Goal: Information Seeking & Learning: Learn about a topic

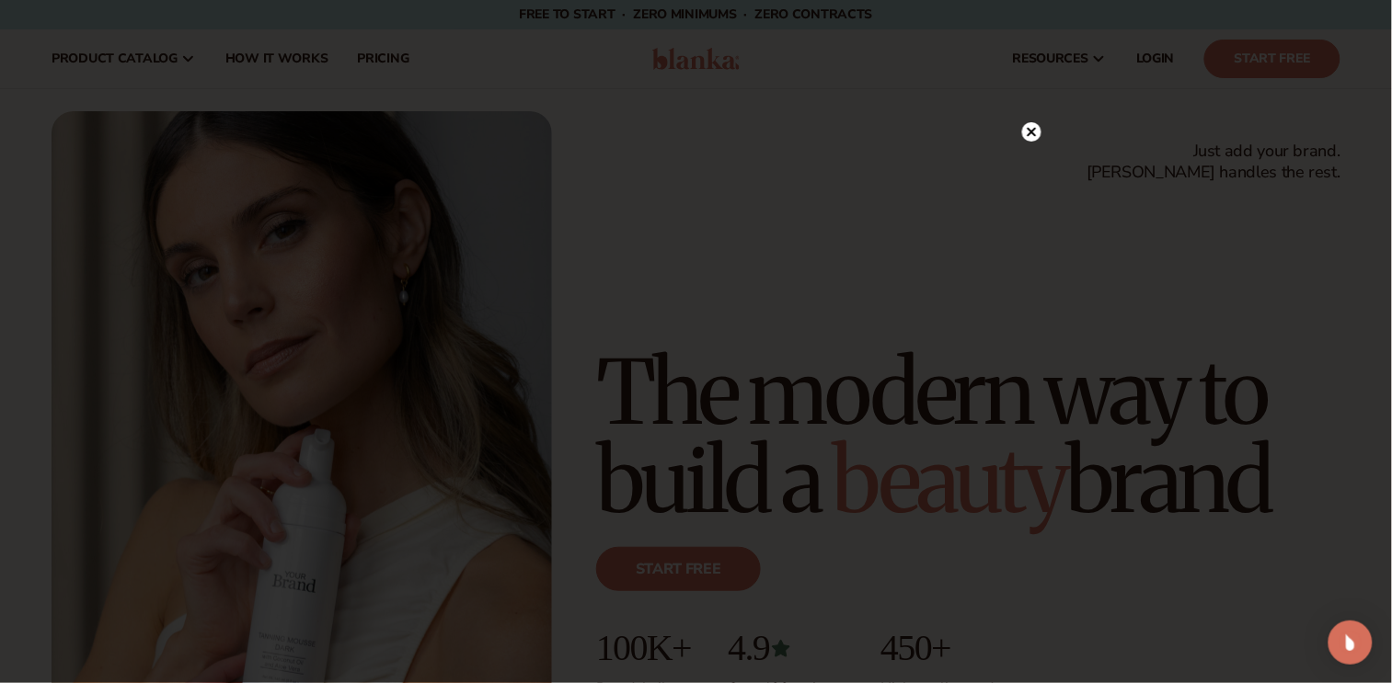
click at [1028, 135] on icon at bounding box center [1031, 132] width 9 height 9
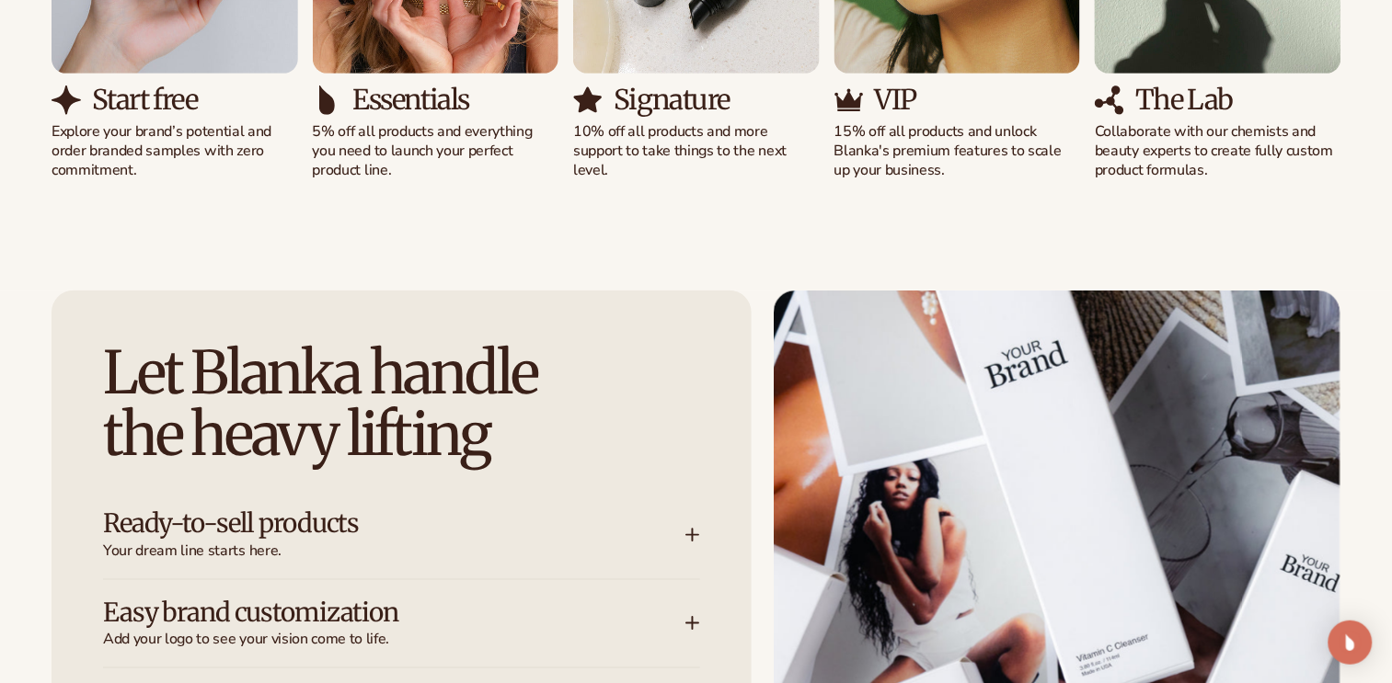
scroll to position [2300, 0]
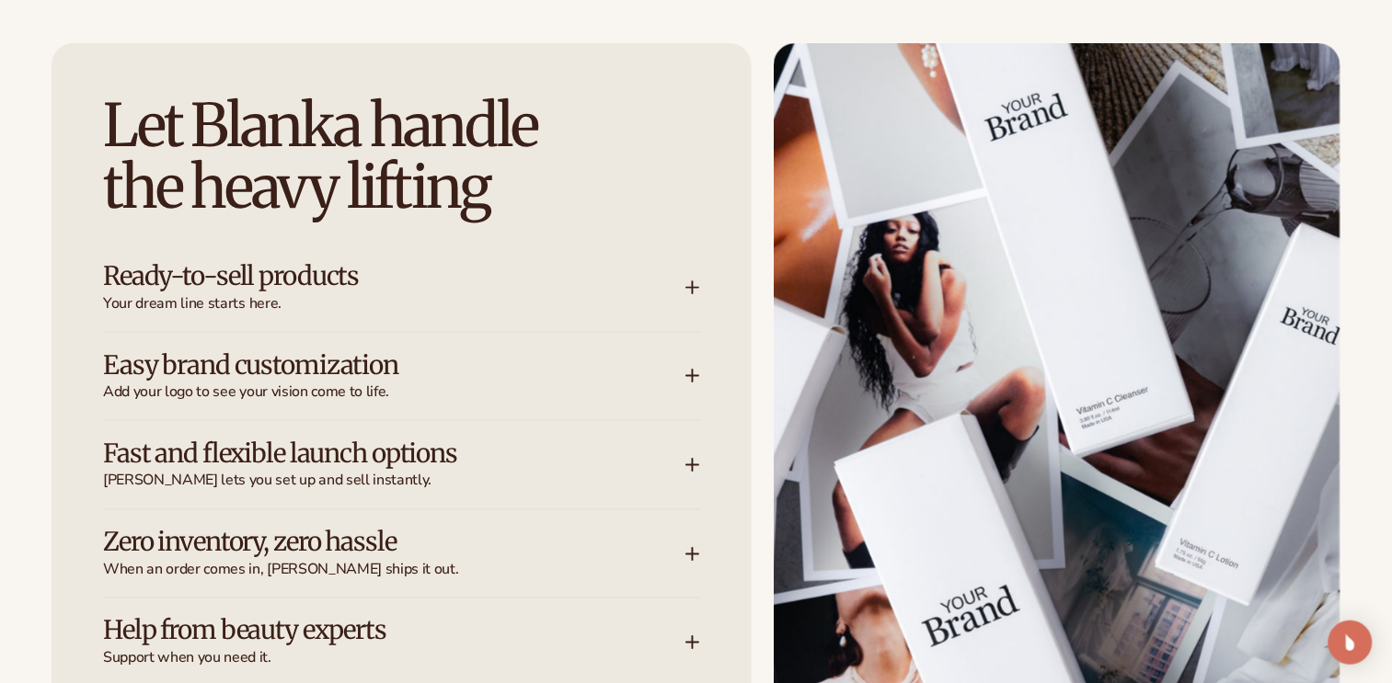
click at [685, 281] on icon at bounding box center [692, 288] width 15 height 15
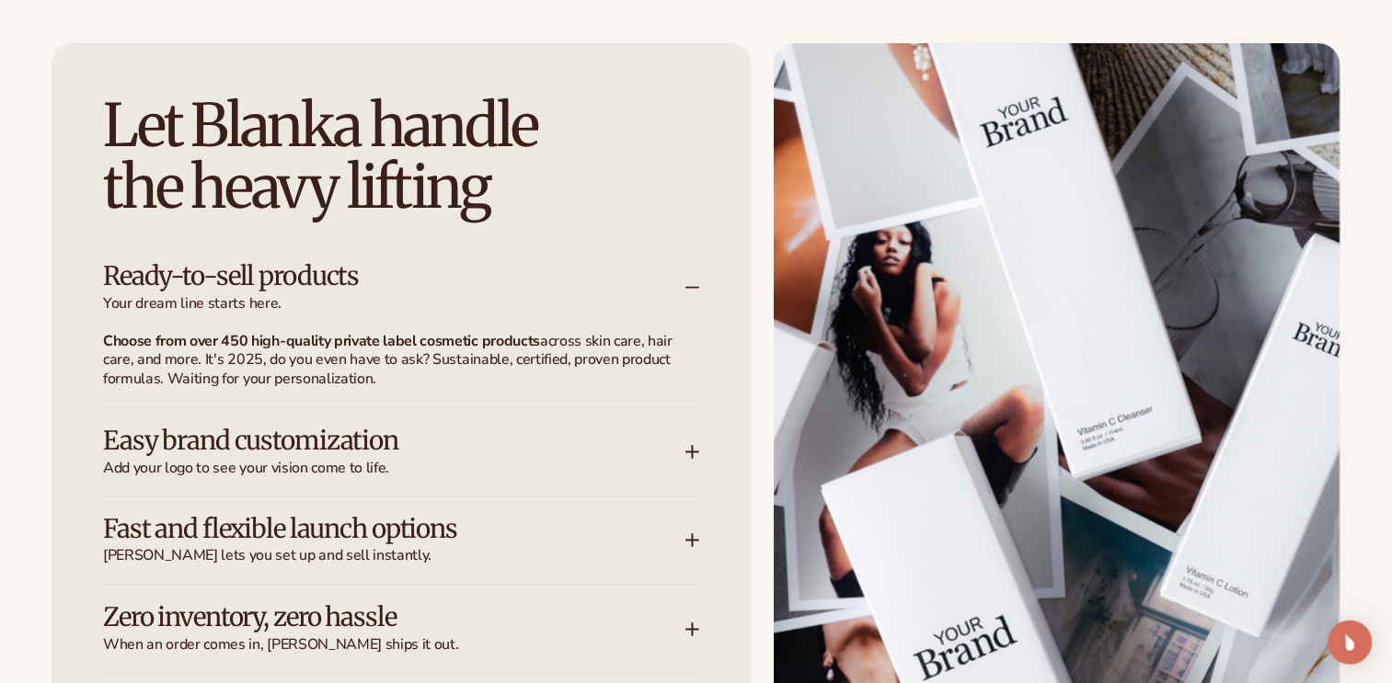
click at [685, 281] on icon at bounding box center [692, 288] width 15 height 15
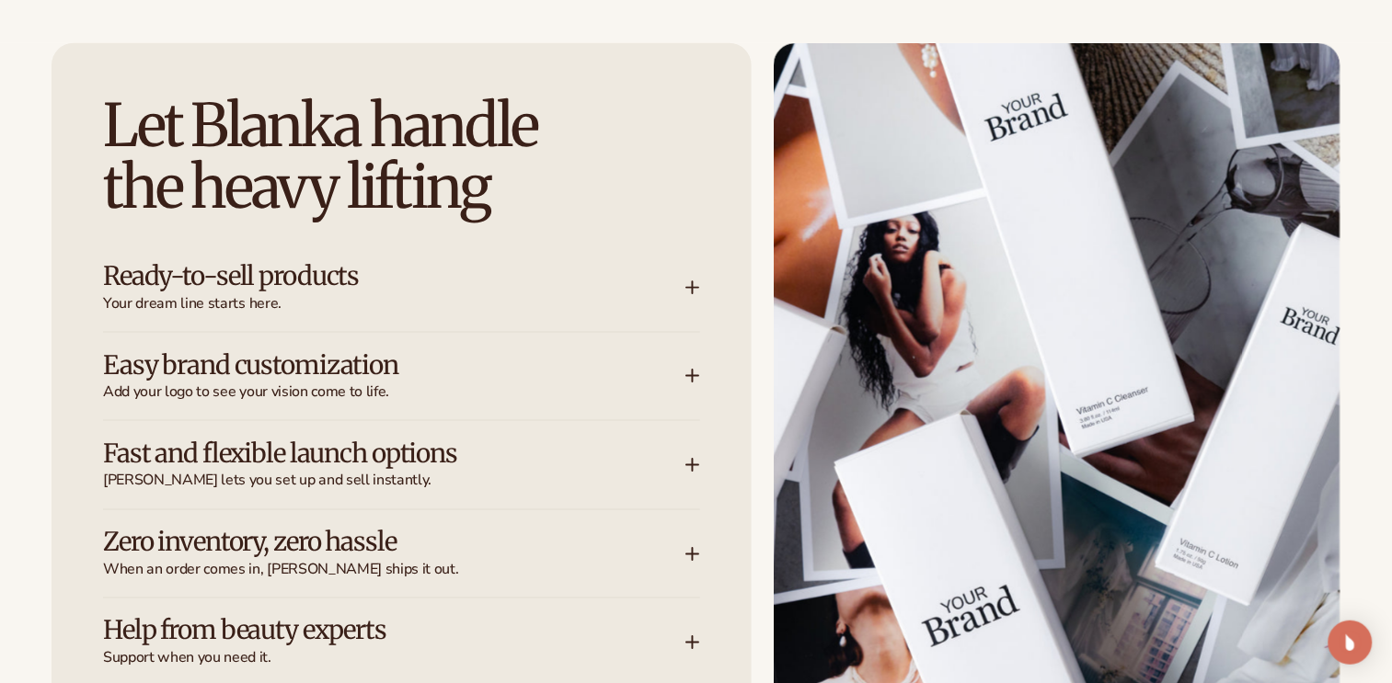
click at [695, 373] on icon at bounding box center [692, 376] width 15 height 15
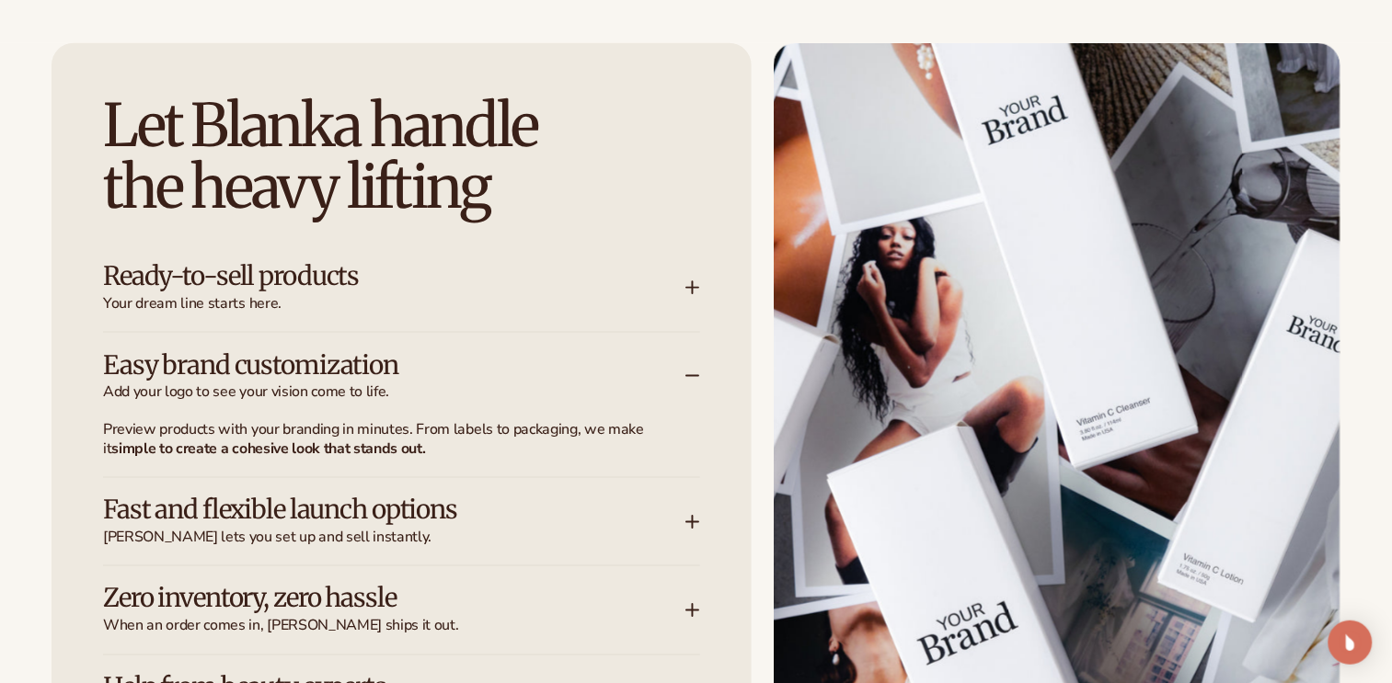
click at [693, 369] on icon at bounding box center [692, 376] width 15 height 15
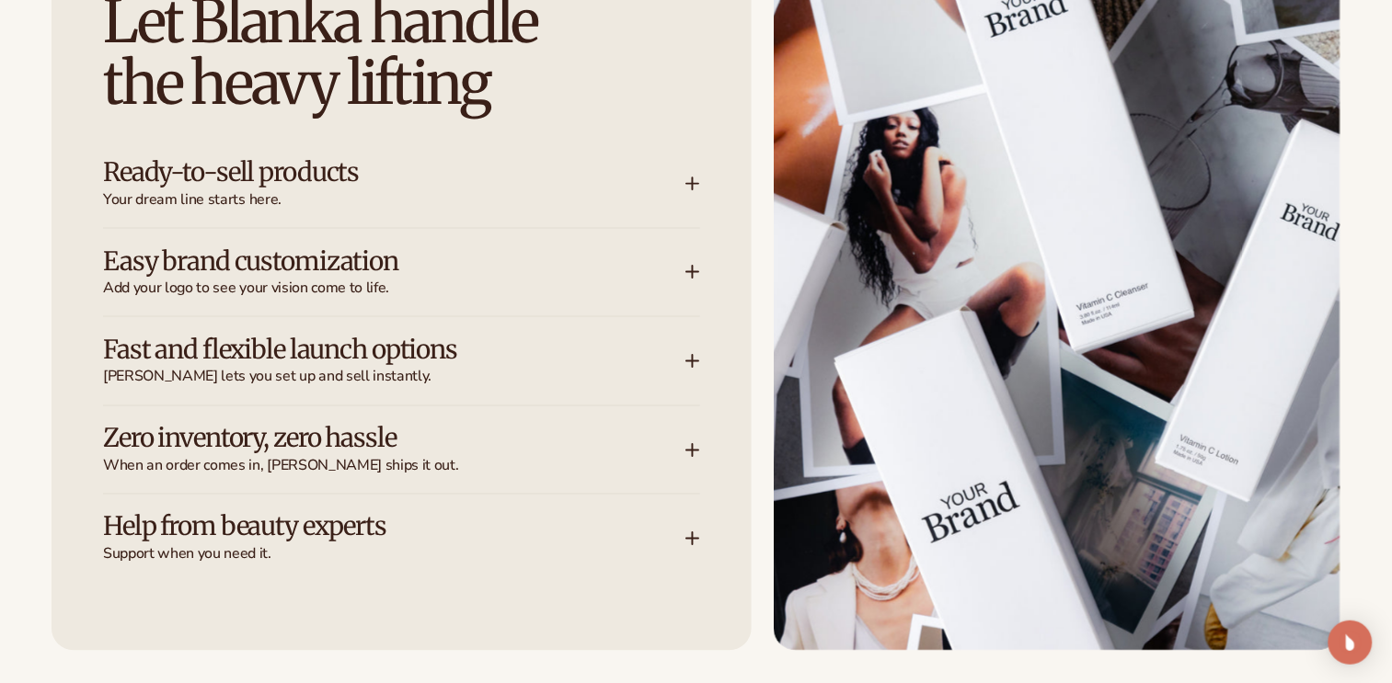
scroll to position [2415, 0]
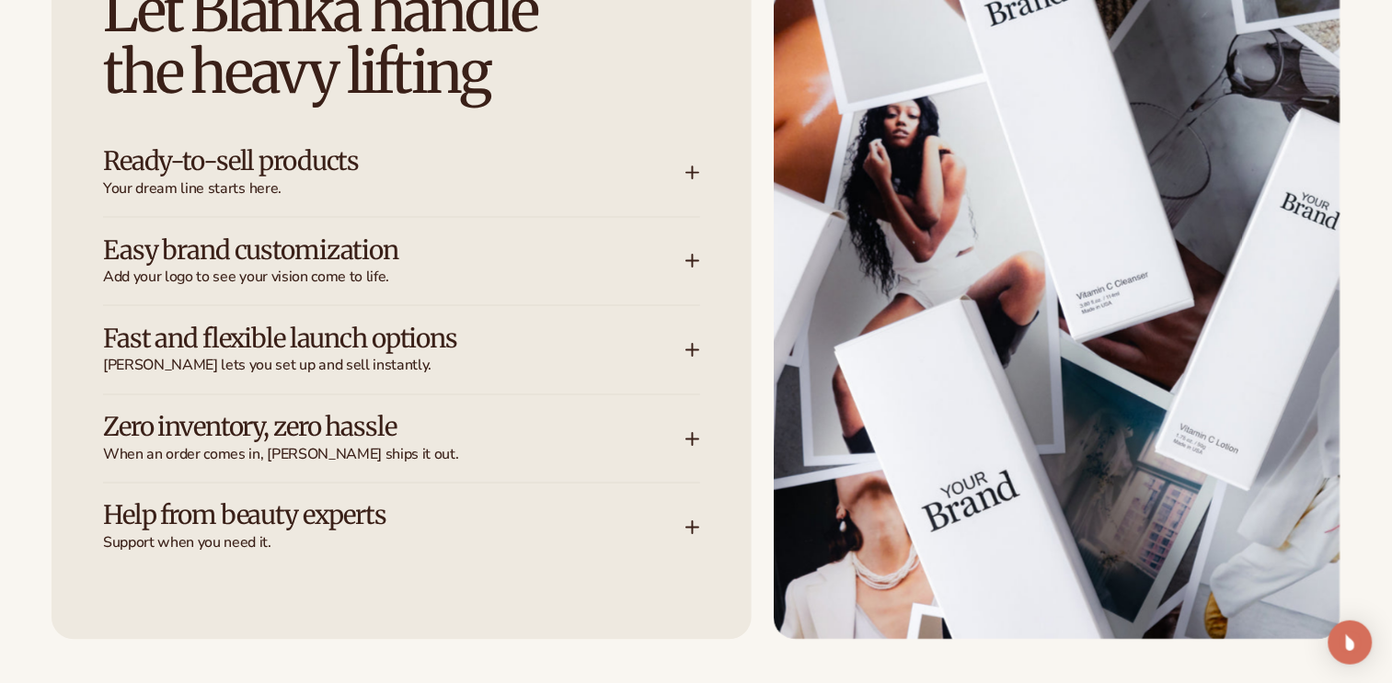
click at [691, 346] on icon at bounding box center [692, 350] width 15 height 15
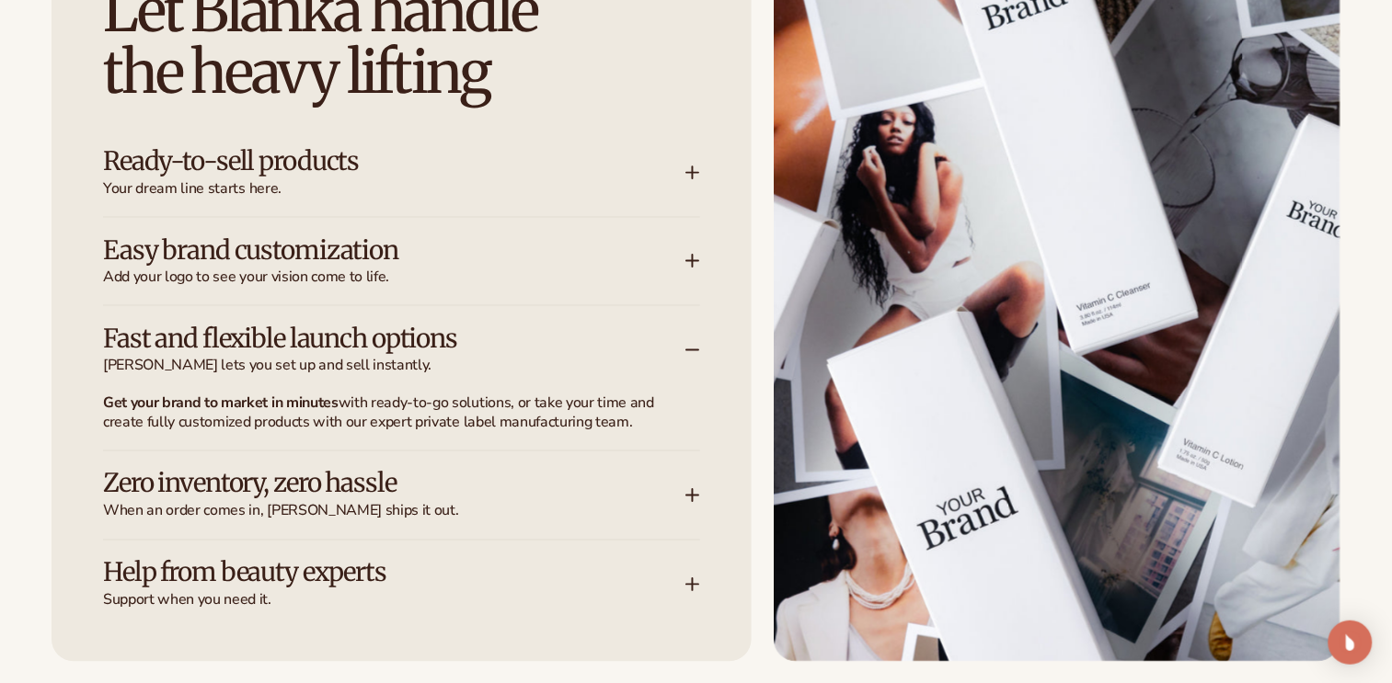
click at [690, 346] on icon at bounding box center [692, 350] width 15 height 15
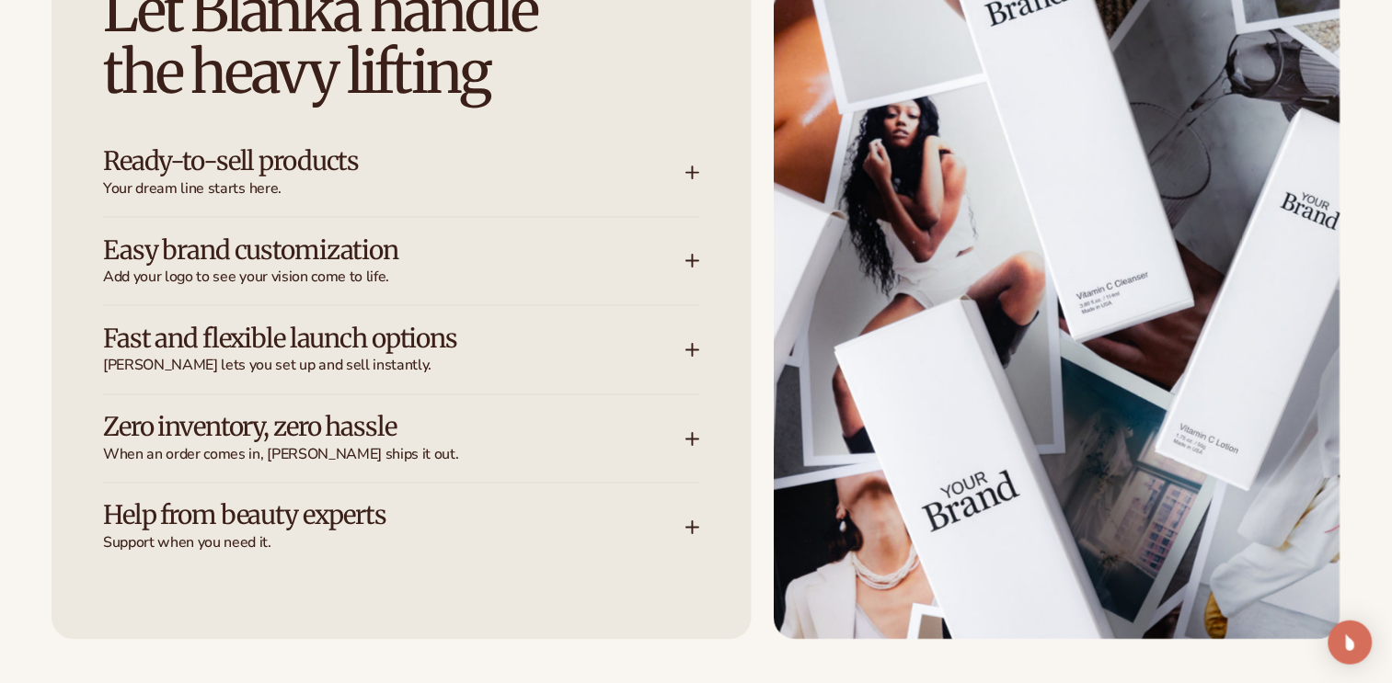
click at [690, 346] on icon at bounding box center [692, 350] width 15 height 15
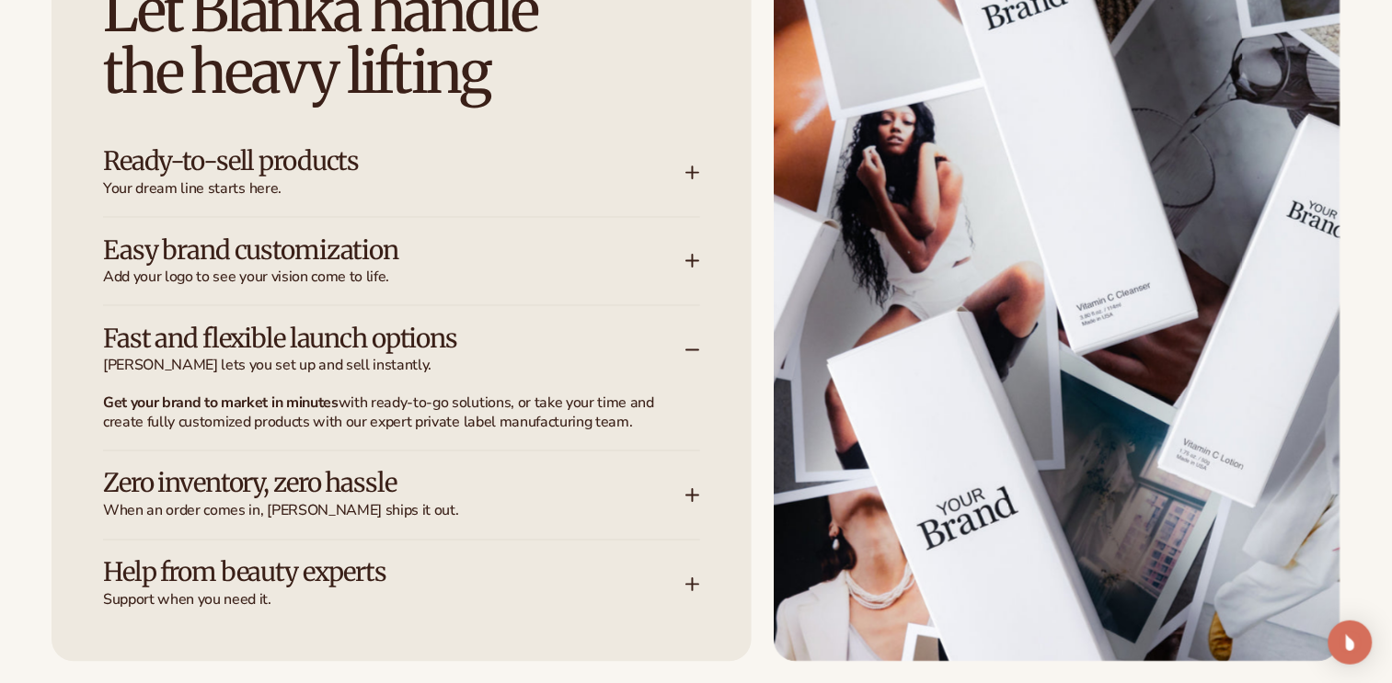
click at [690, 346] on icon at bounding box center [692, 350] width 15 height 15
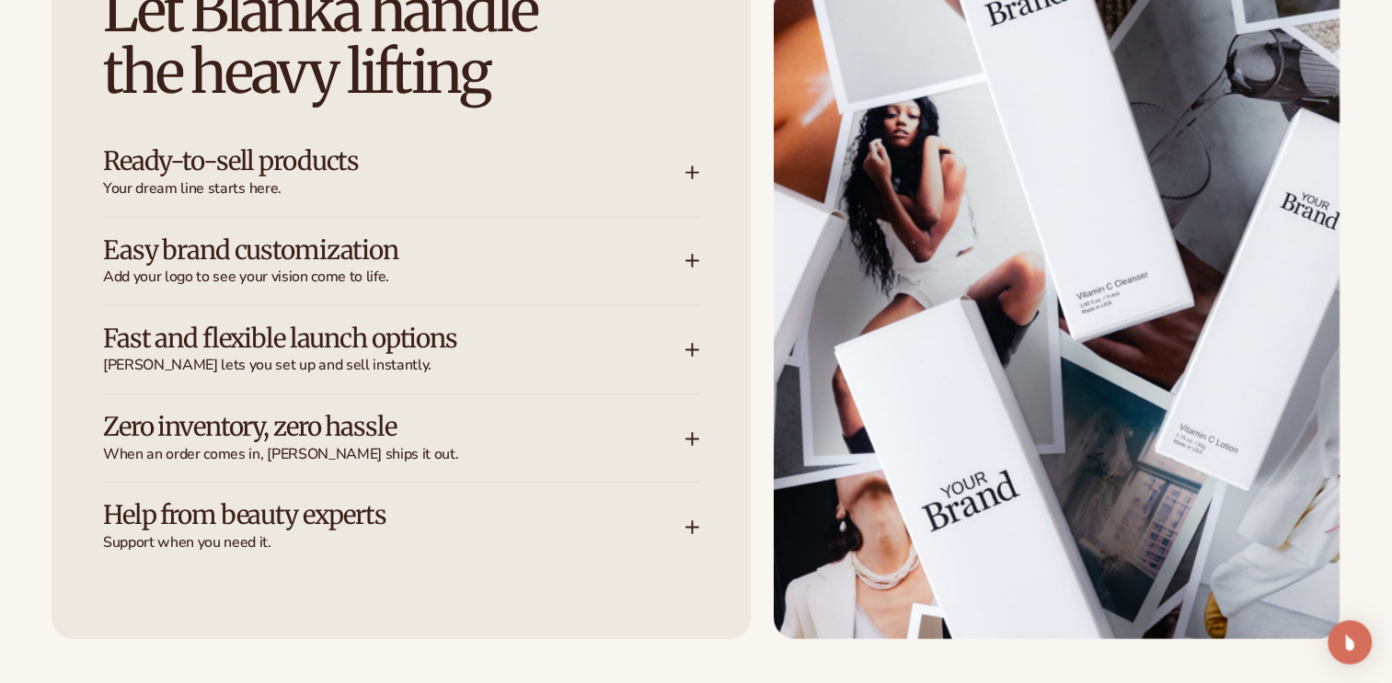
click at [696, 424] on div "Zero inventory, zero hassle When an order comes in, Blanka ships it out." at bounding box center [401, 440] width 597 height 88
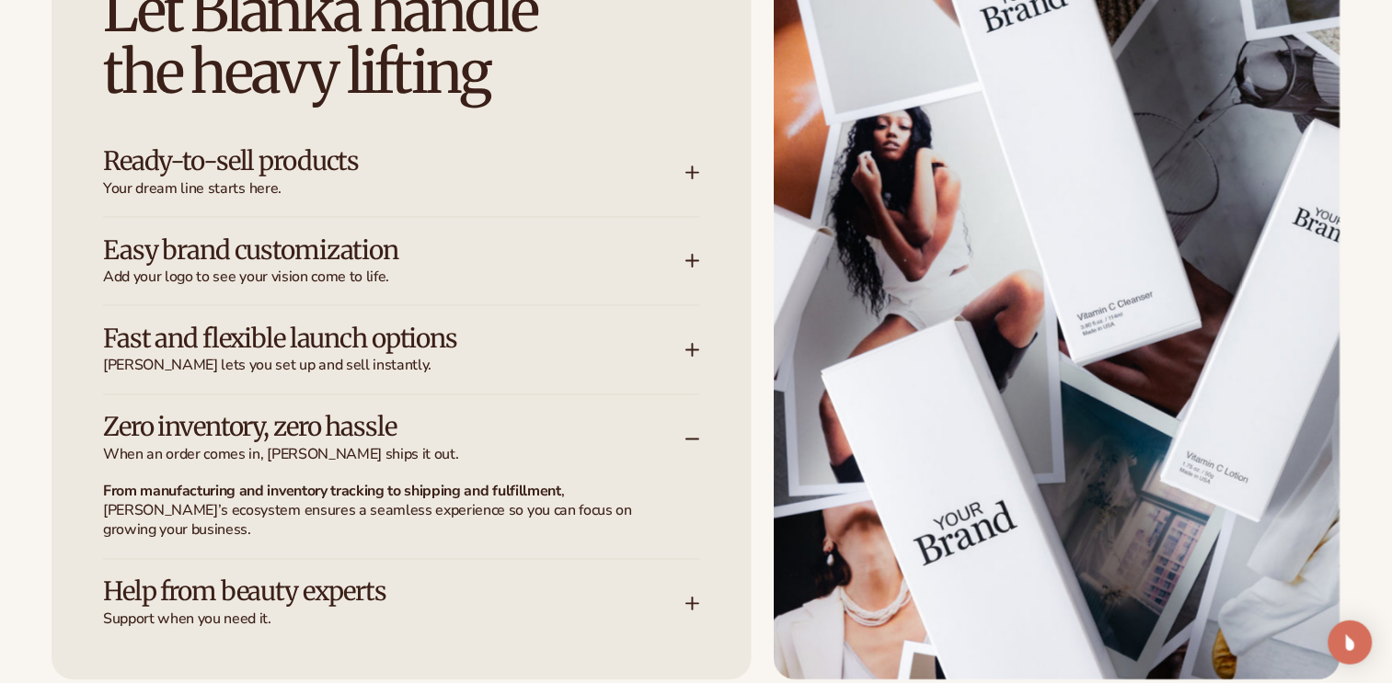
click at [698, 440] on icon at bounding box center [692, 440] width 12 height 0
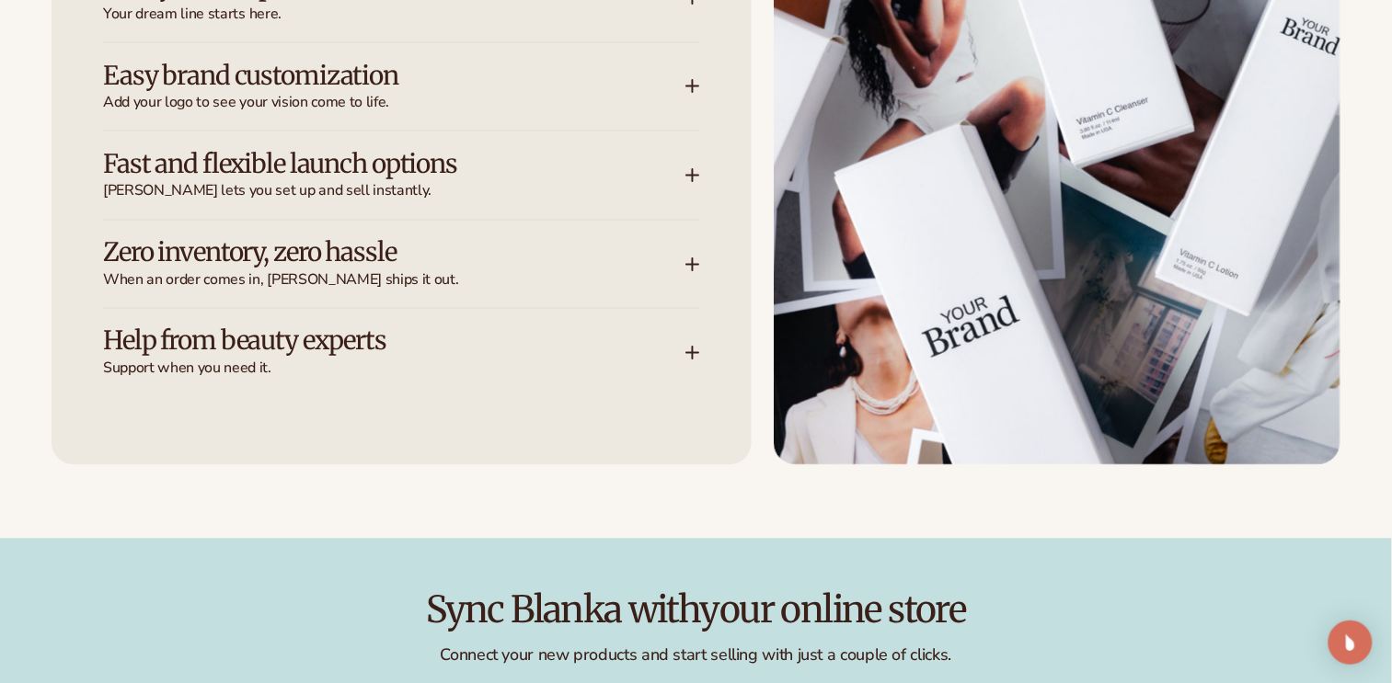
scroll to position [2645, 0]
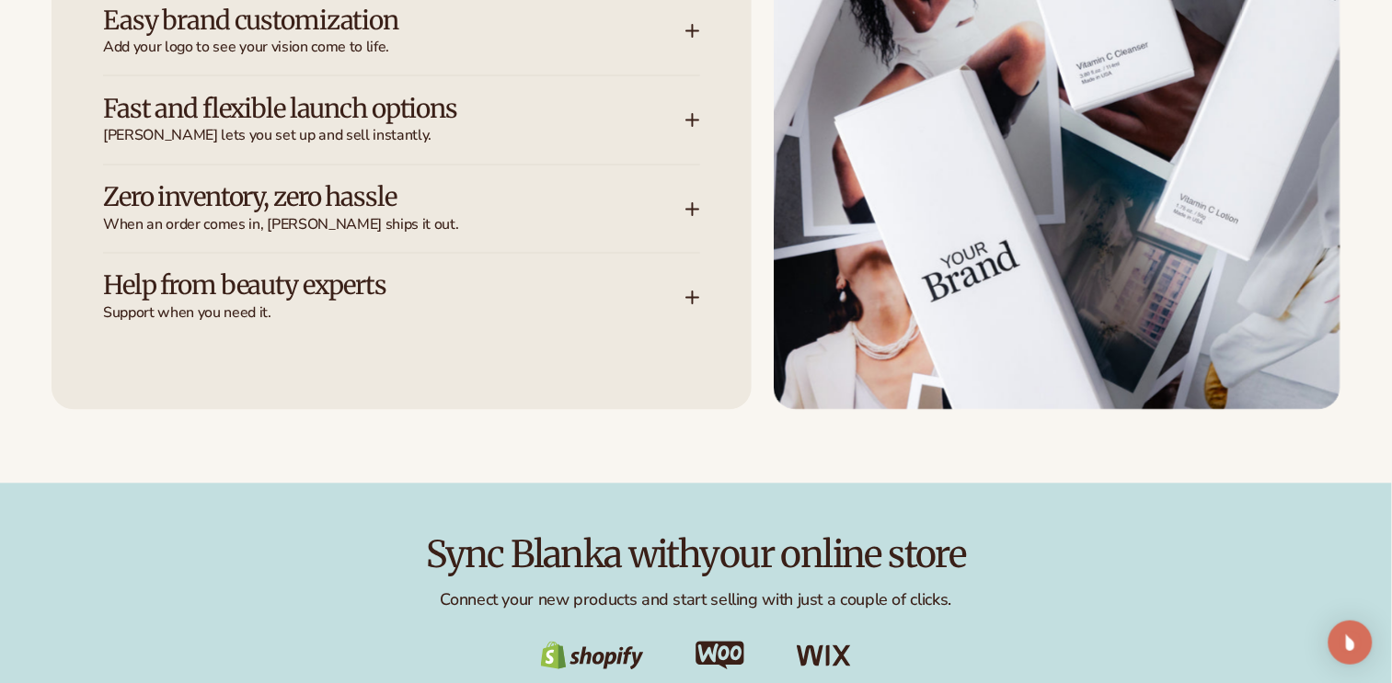
click at [691, 294] on icon at bounding box center [692, 298] width 15 height 15
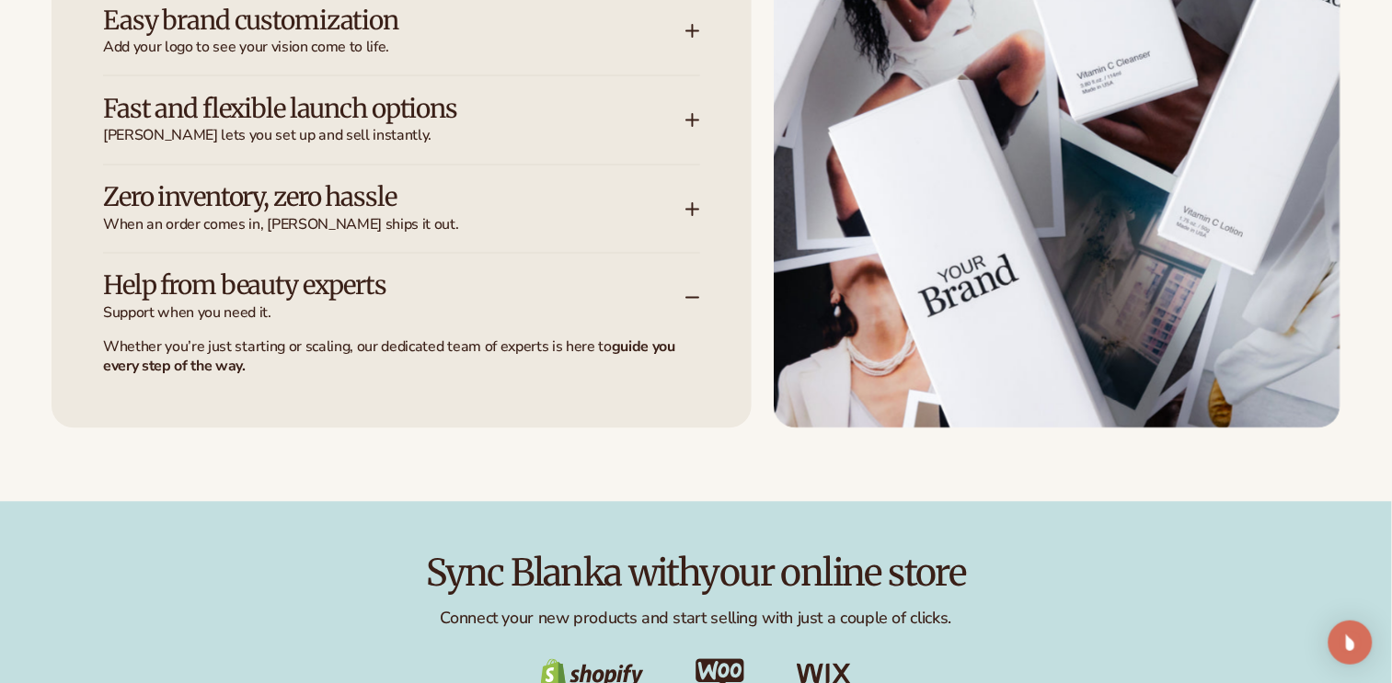
click at [691, 294] on icon at bounding box center [692, 298] width 15 height 15
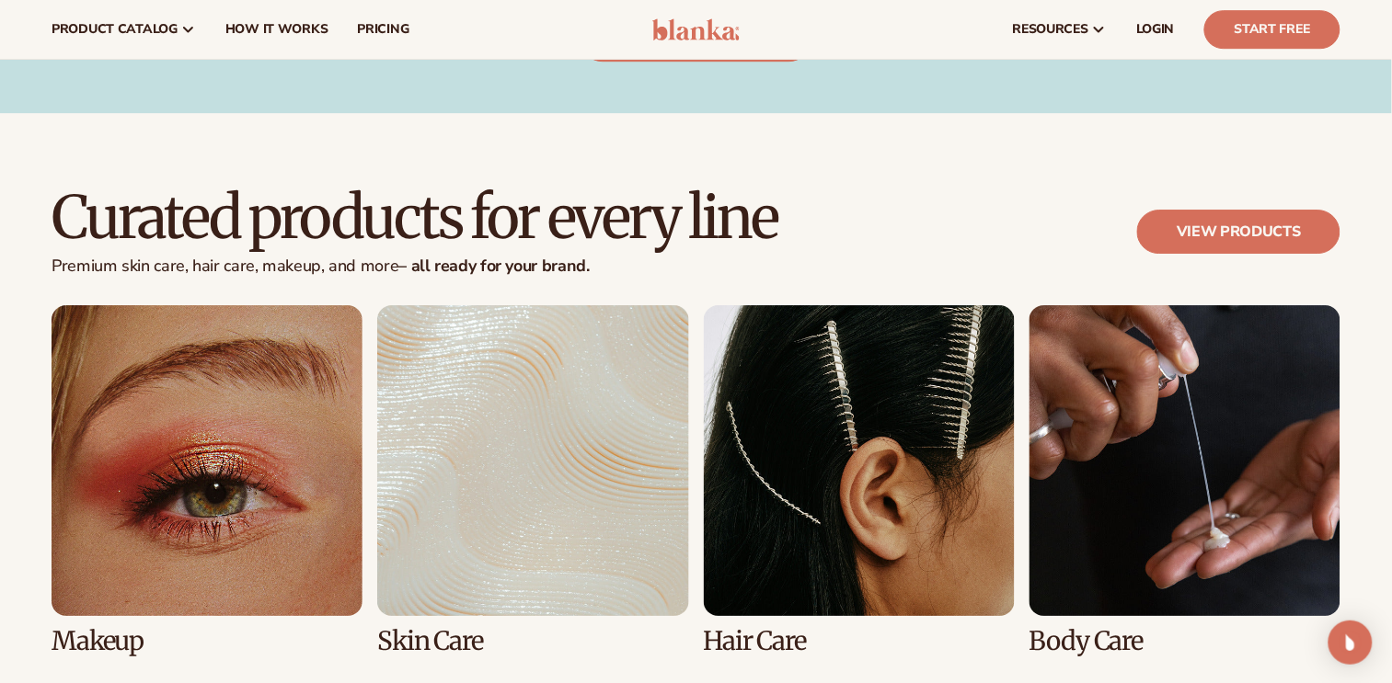
scroll to position [3104, 0]
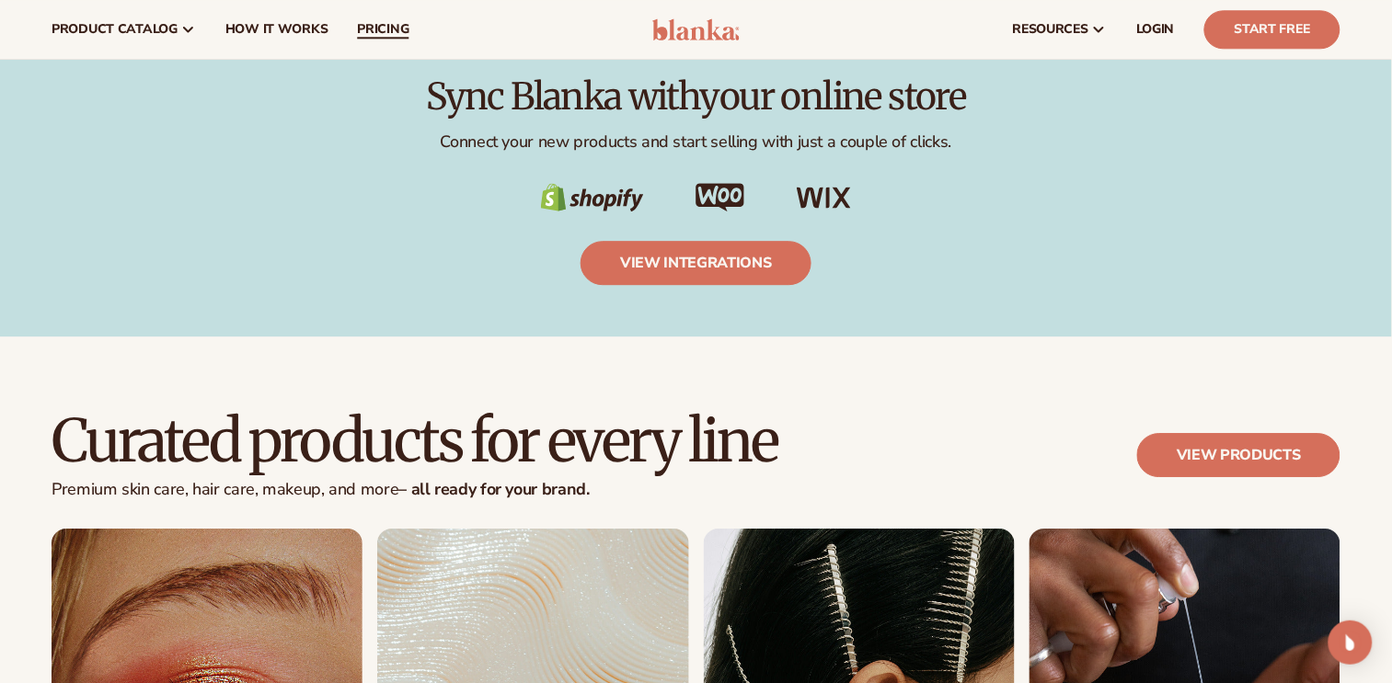
click at [383, 28] on span "pricing" at bounding box center [383, 29] width 52 height 15
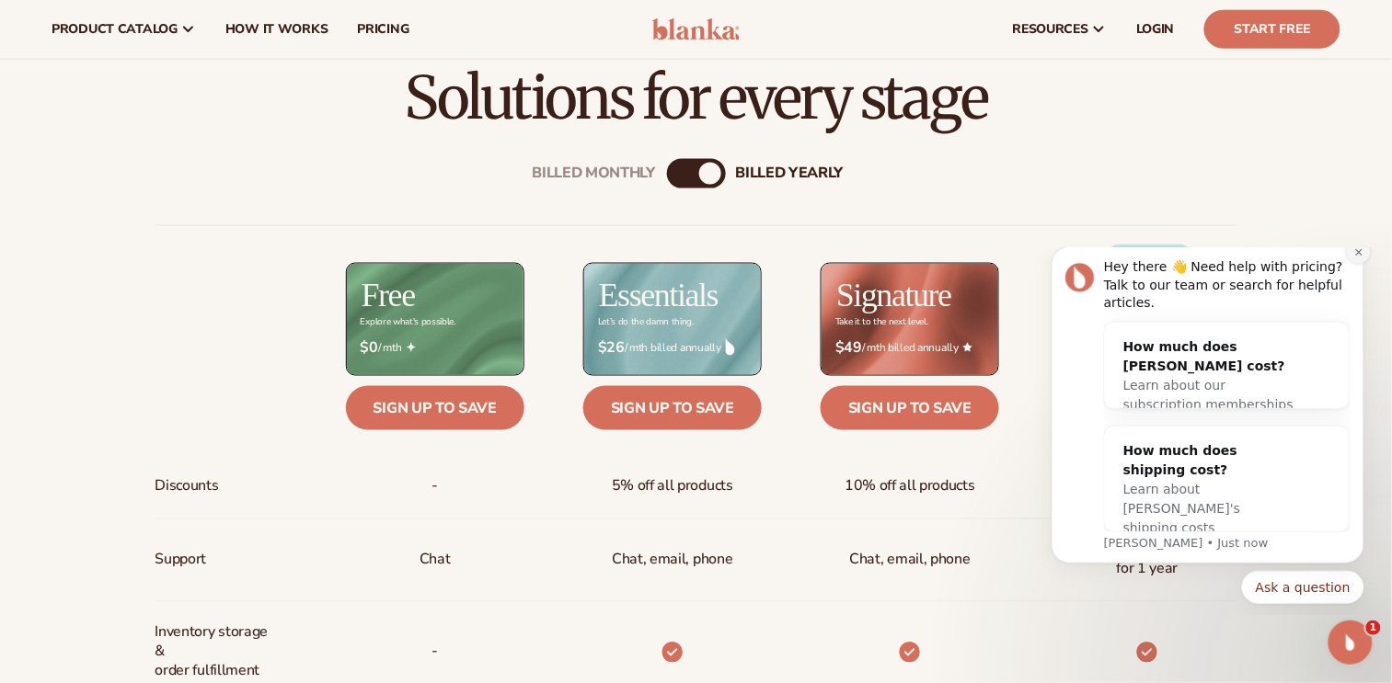
click at [1359, 254] on icon "Dismiss notification" at bounding box center [1357, 250] width 6 height 6
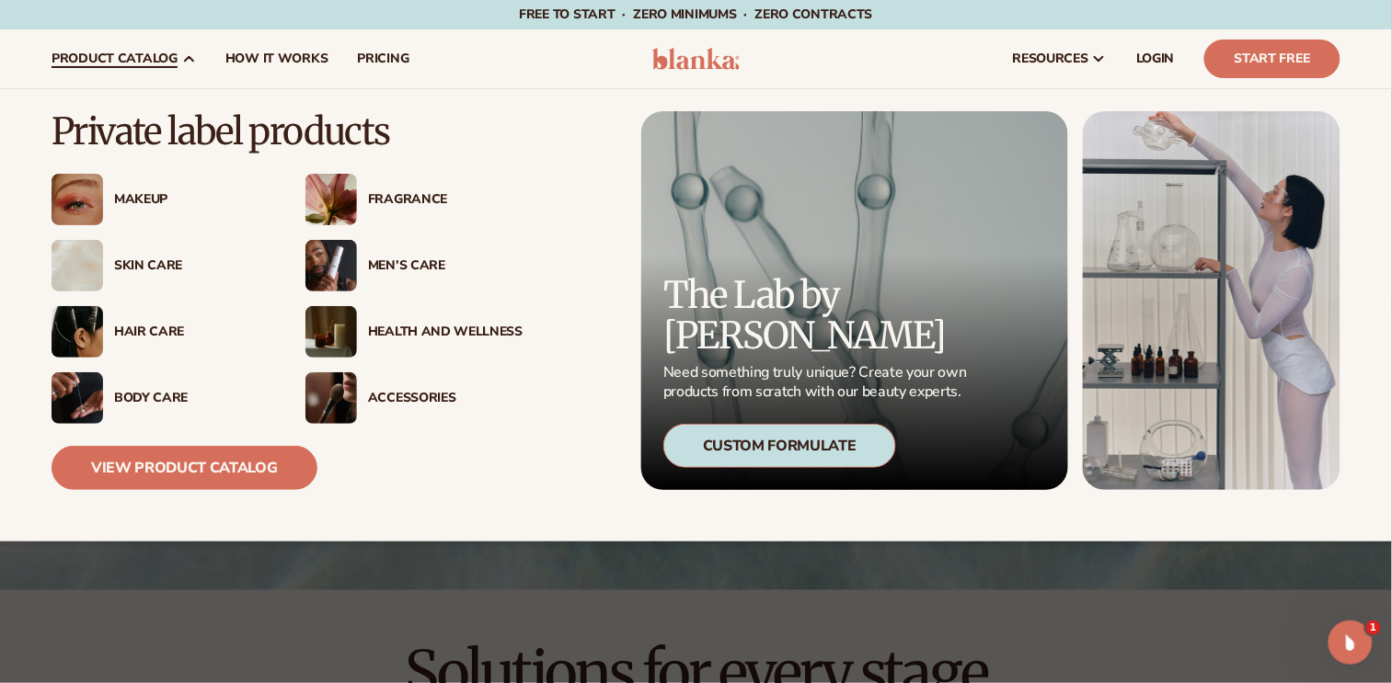
click at [396, 261] on div "Men’s Care" at bounding box center [445, 266] width 155 height 16
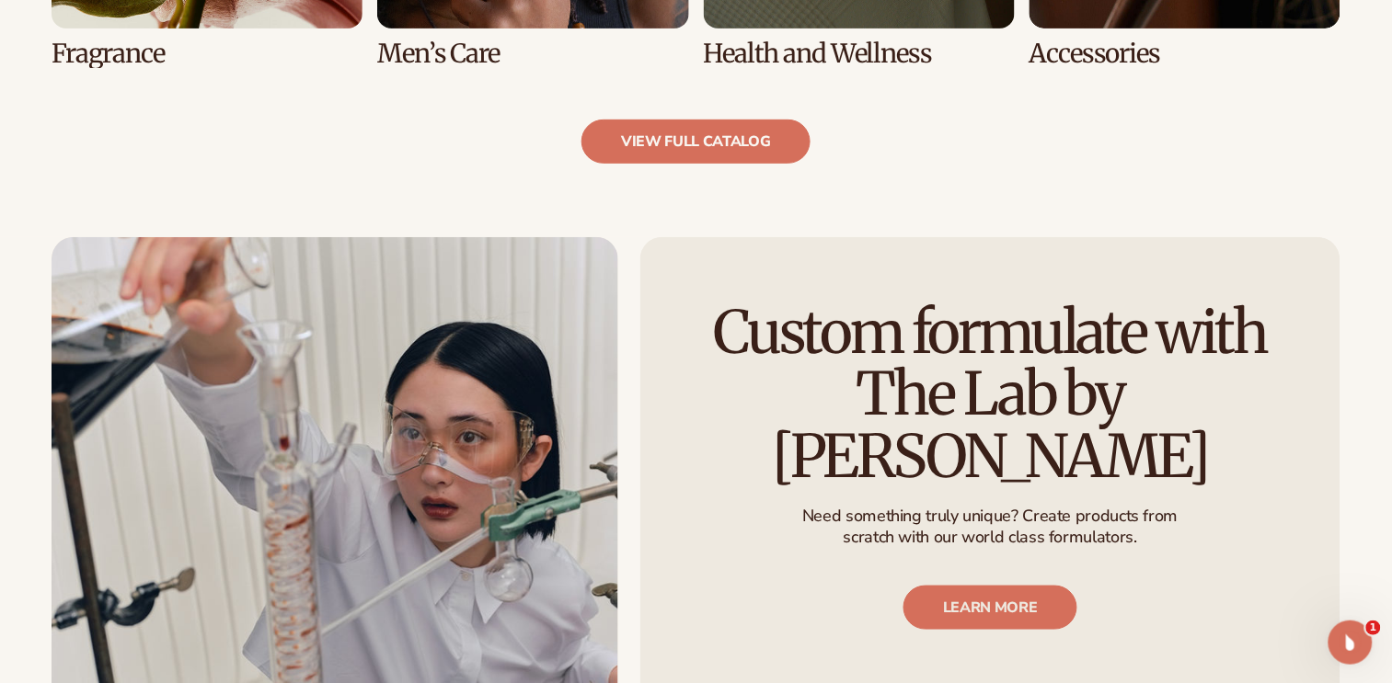
scroll to position [1701, 0]
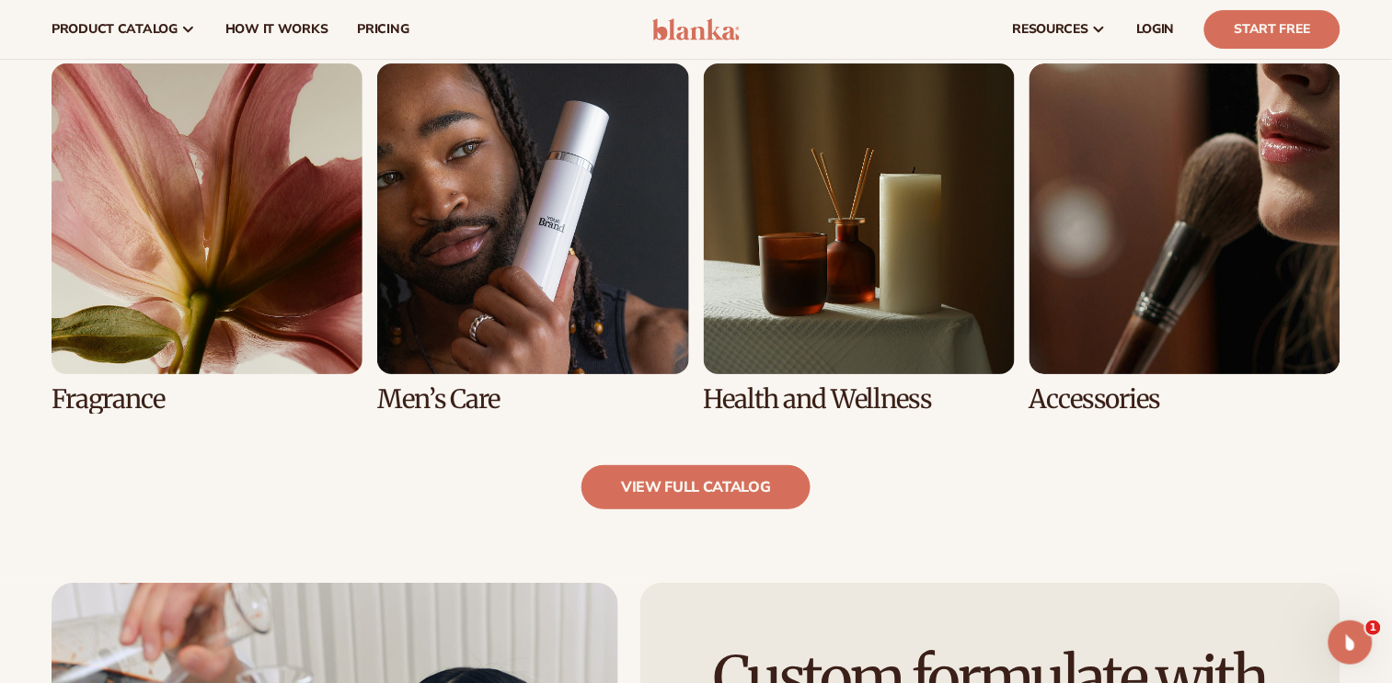
click at [561, 278] on link "6 / 8" at bounding box center [532, 238] width 311 height 350
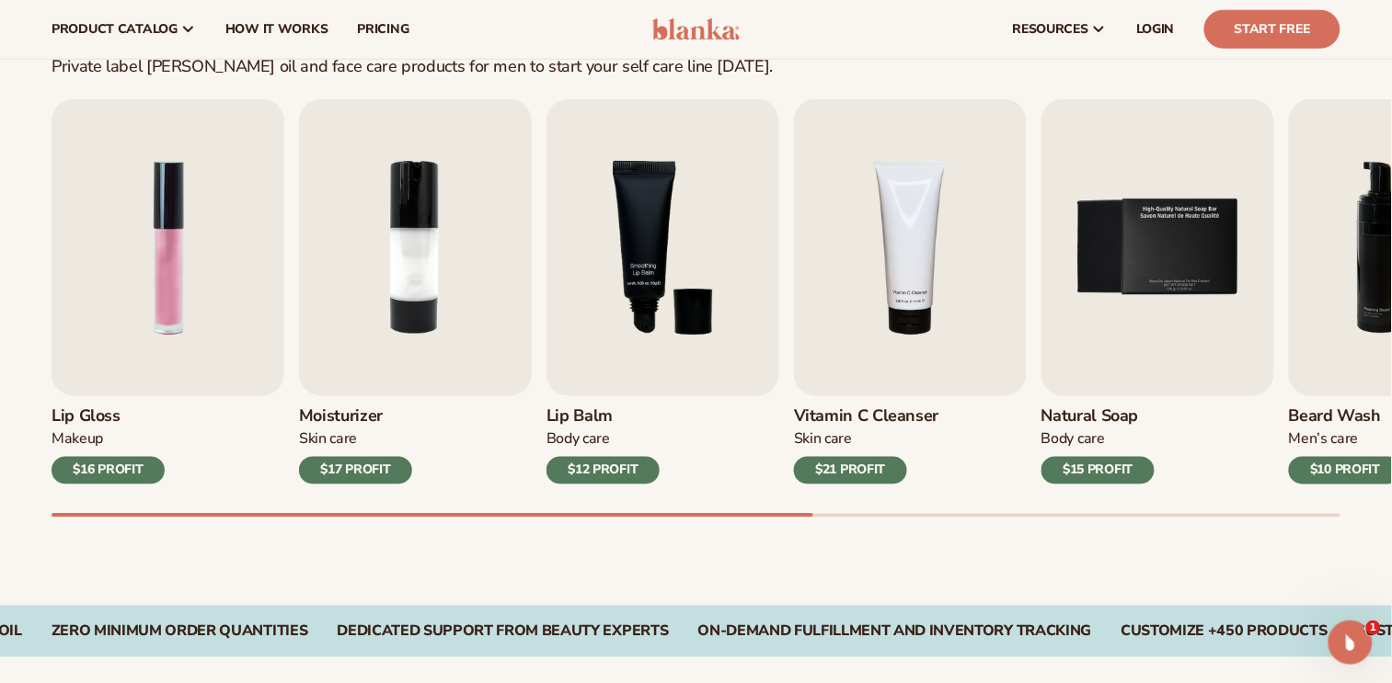
scroll to position [459, 0]
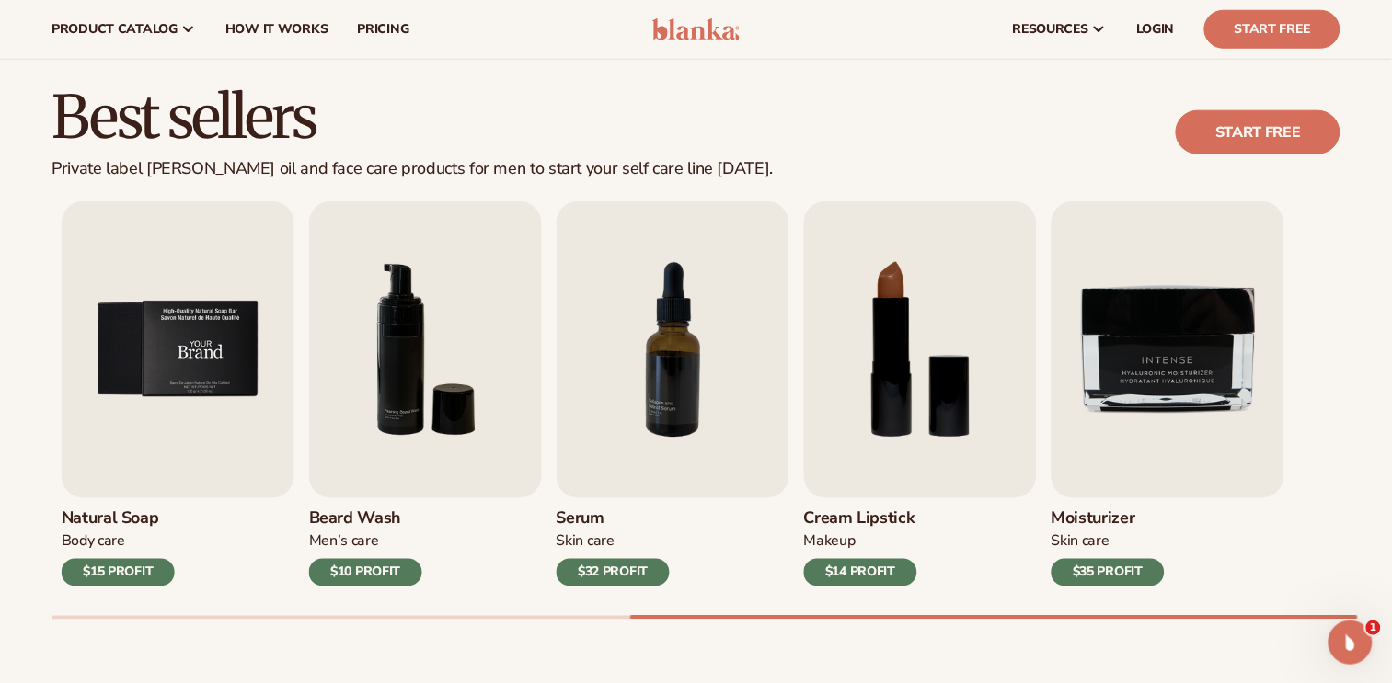
click at [171, 407] on img "5 / 9" at bounding box center [178, 349] width 233 height 297
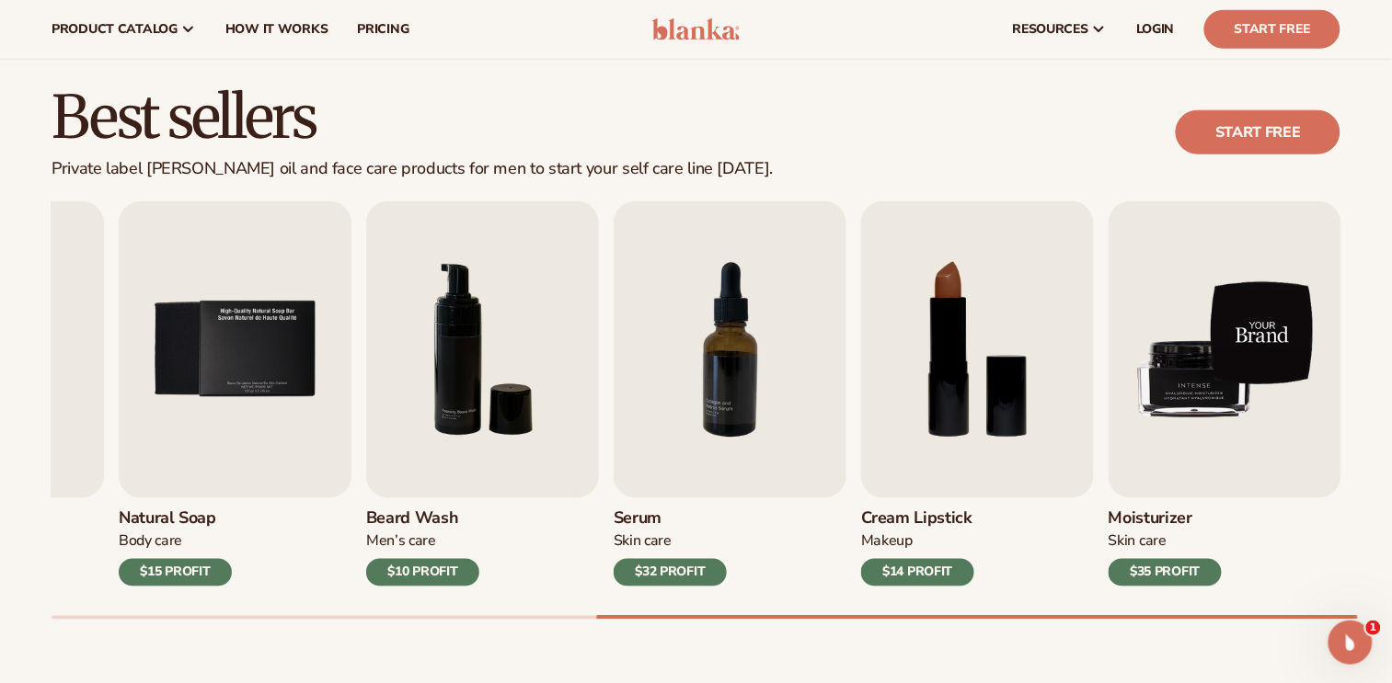
click at [1254, 425] on img "9 / 9" at bounding box center [1224, 349] width 233 height 297
click at [1211, 328] on img "9 / 9" at bounding box center [1224, 349] width 233 height 297
click at [1220, 368] on img "9 / 9" at bounding box center [1224, 349] width 233 height 297
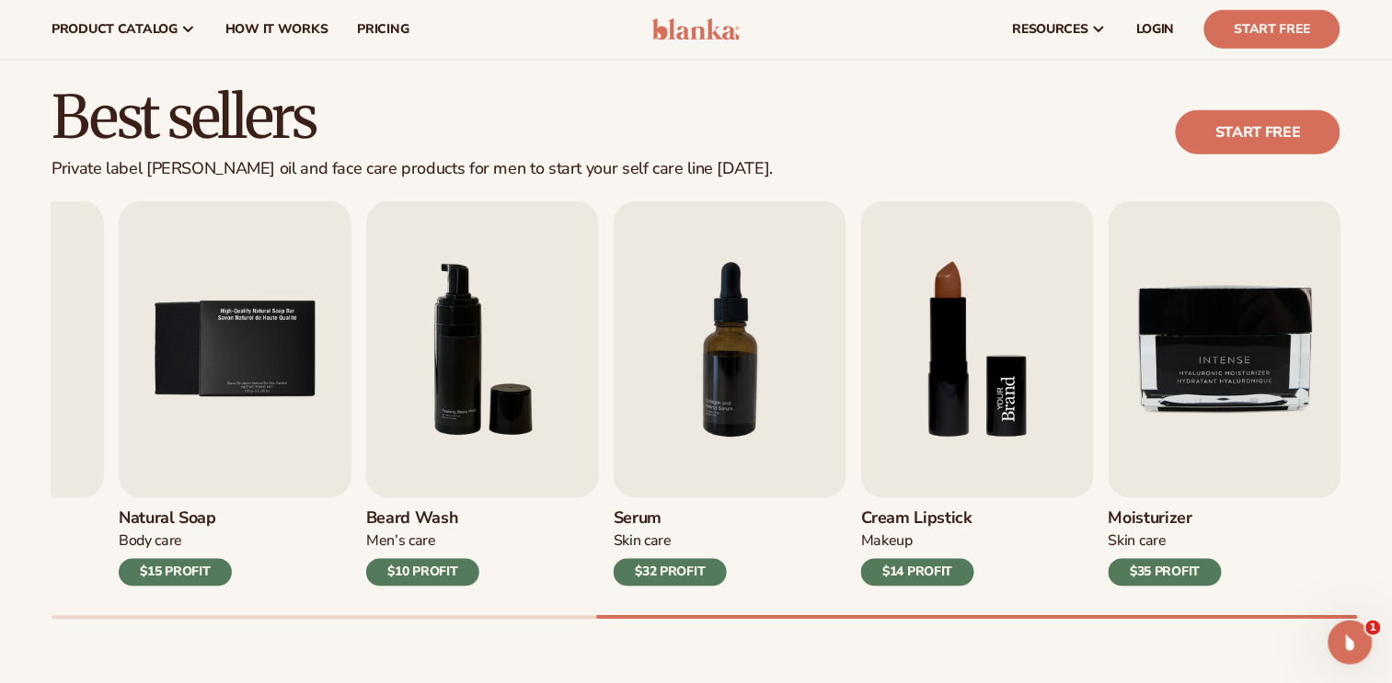
click at [1020, 396] on img "8 / 9" at bounding box center [977, 349] width 233 height 297
click at [775, 331] on img "7 / 9" at bounding box center [730, 349] width 233 height 297
click at [563, 319] on img "6 / 9" at bounding box center [482, 349] width 233 height 297
click at [238, 259] on img "5 / 9" at bounding box center [235, 349] width 233 height 297
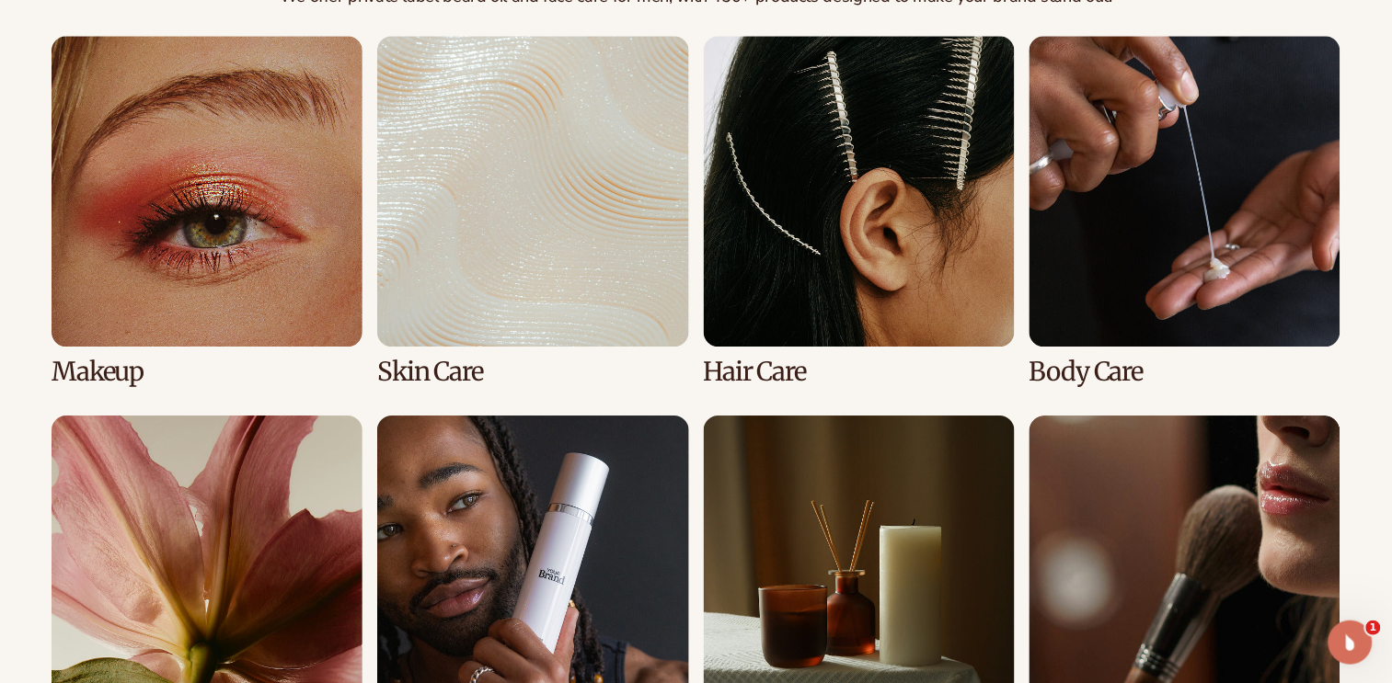
scroll to position [1380, 0]
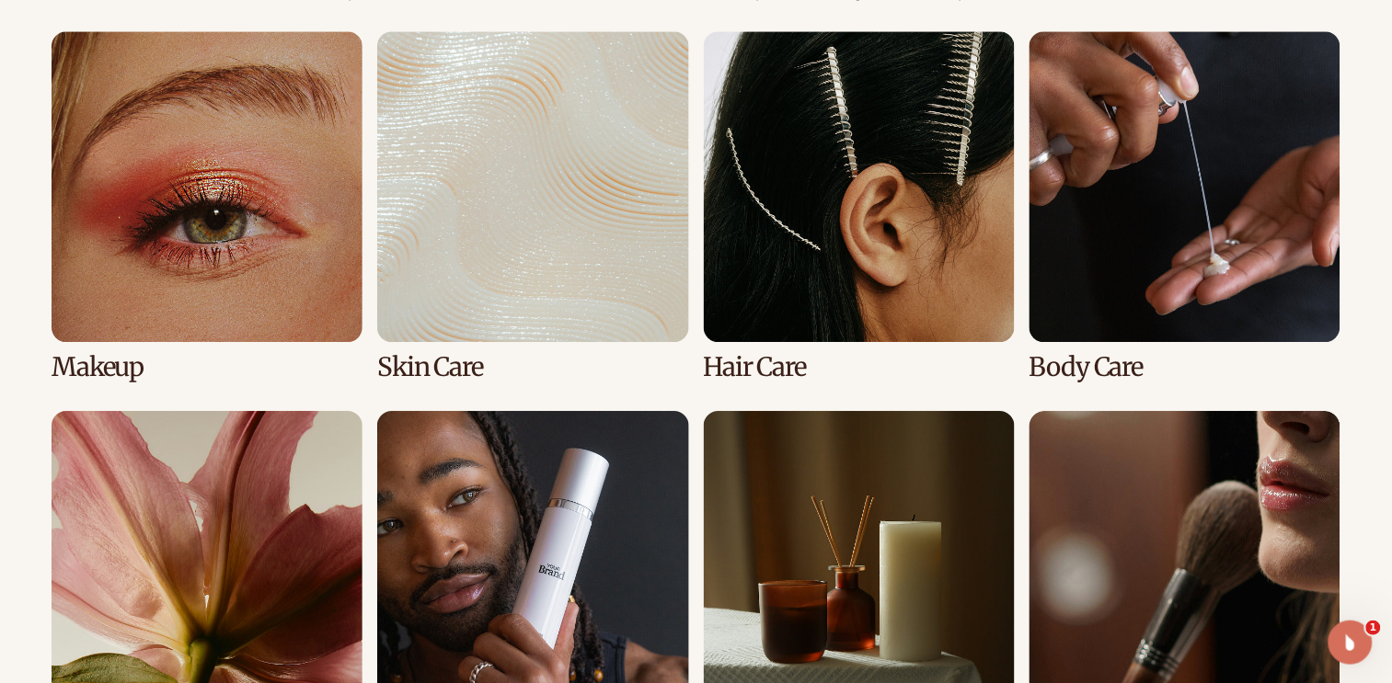
click at [789, 203] on link "3 / 8" at bounding box center [859, 206] width 311 height 350
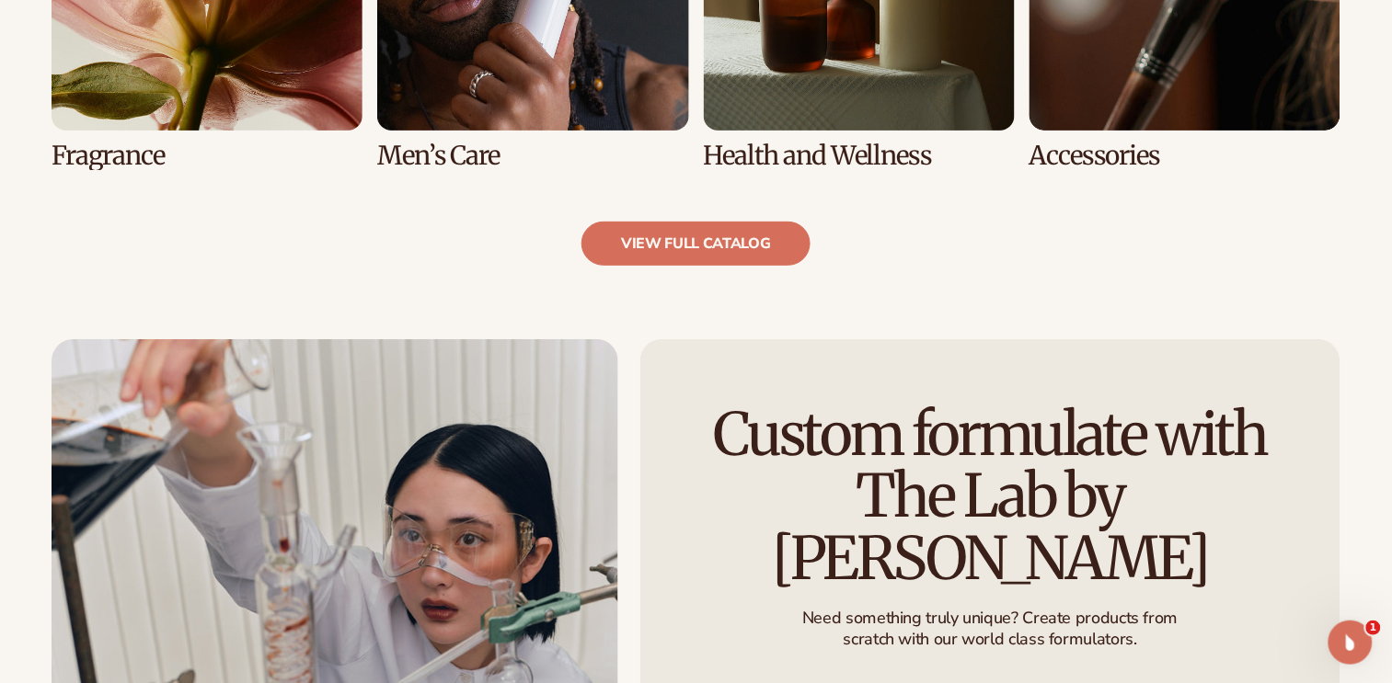
scroll to position [1955, 0]
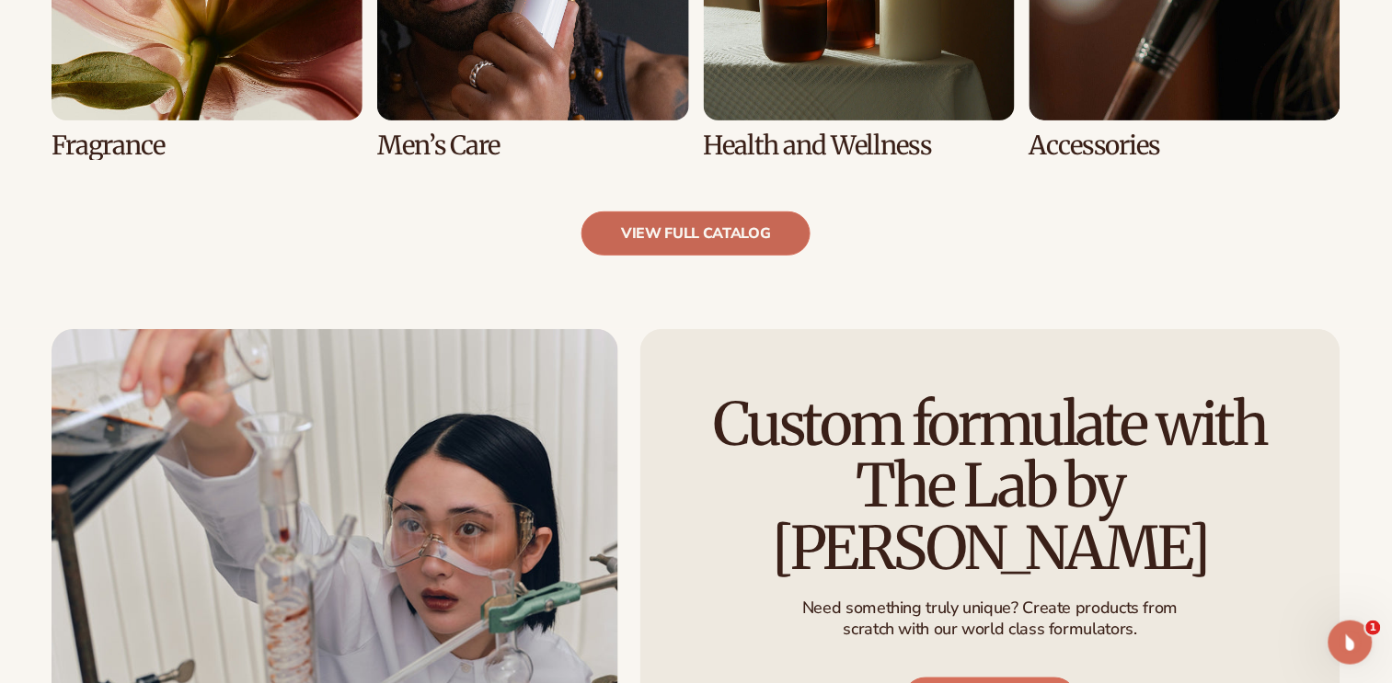
click at [692, 226] on link "view full catalog" at bounding box center [695, 234] width 229 height 44
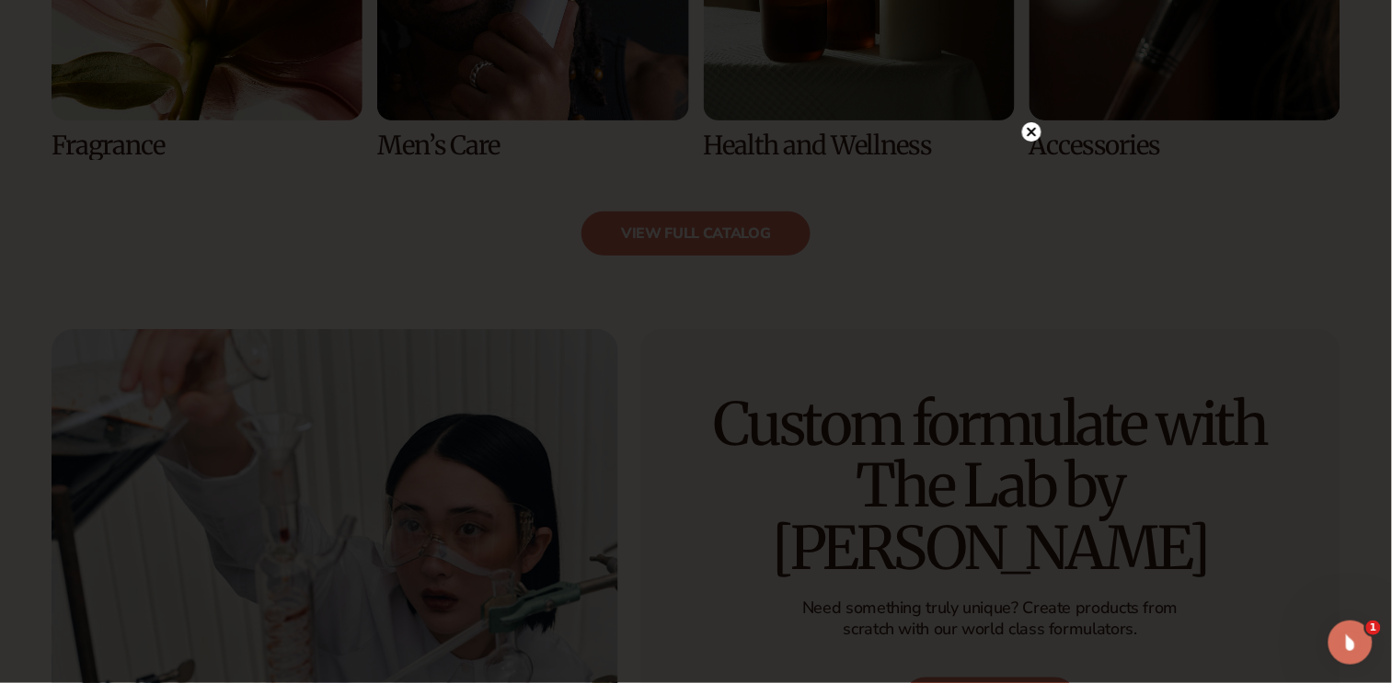
click at [1028, 122] on div at bounding box center [1031, 132] width 19 height 32
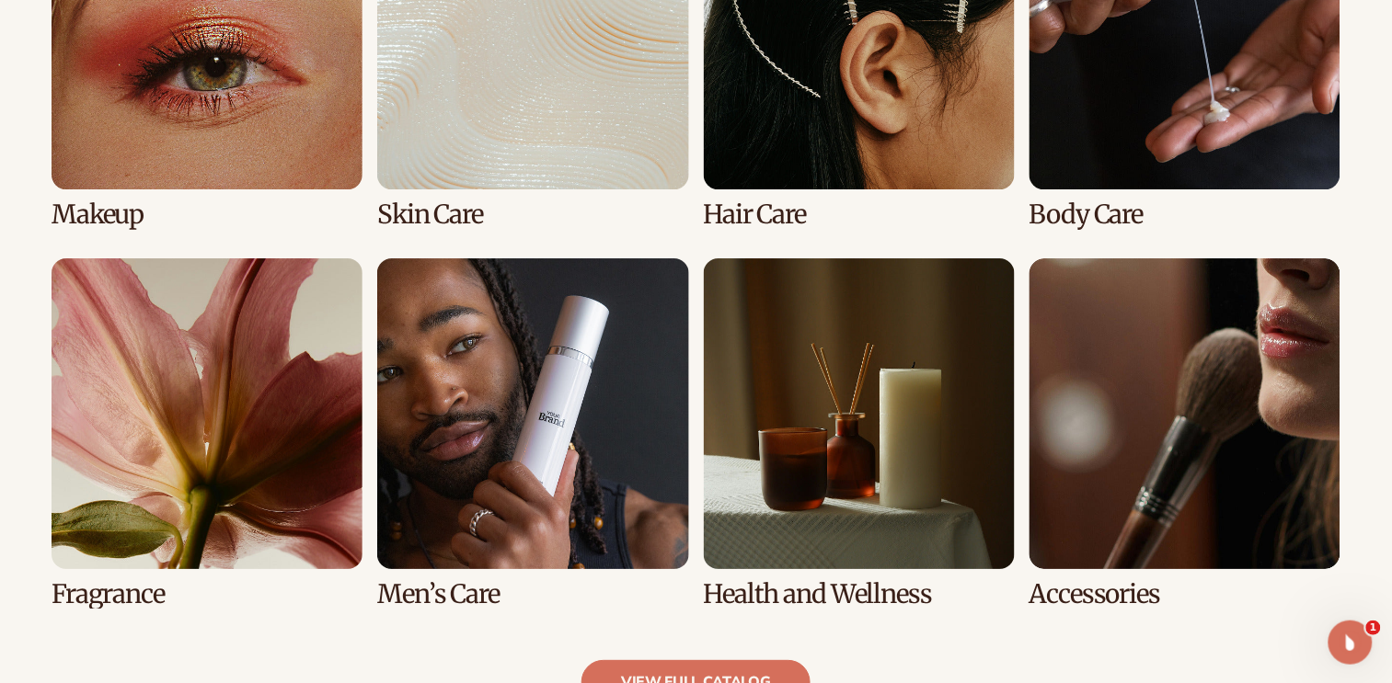
scroll to position [1609, 0]
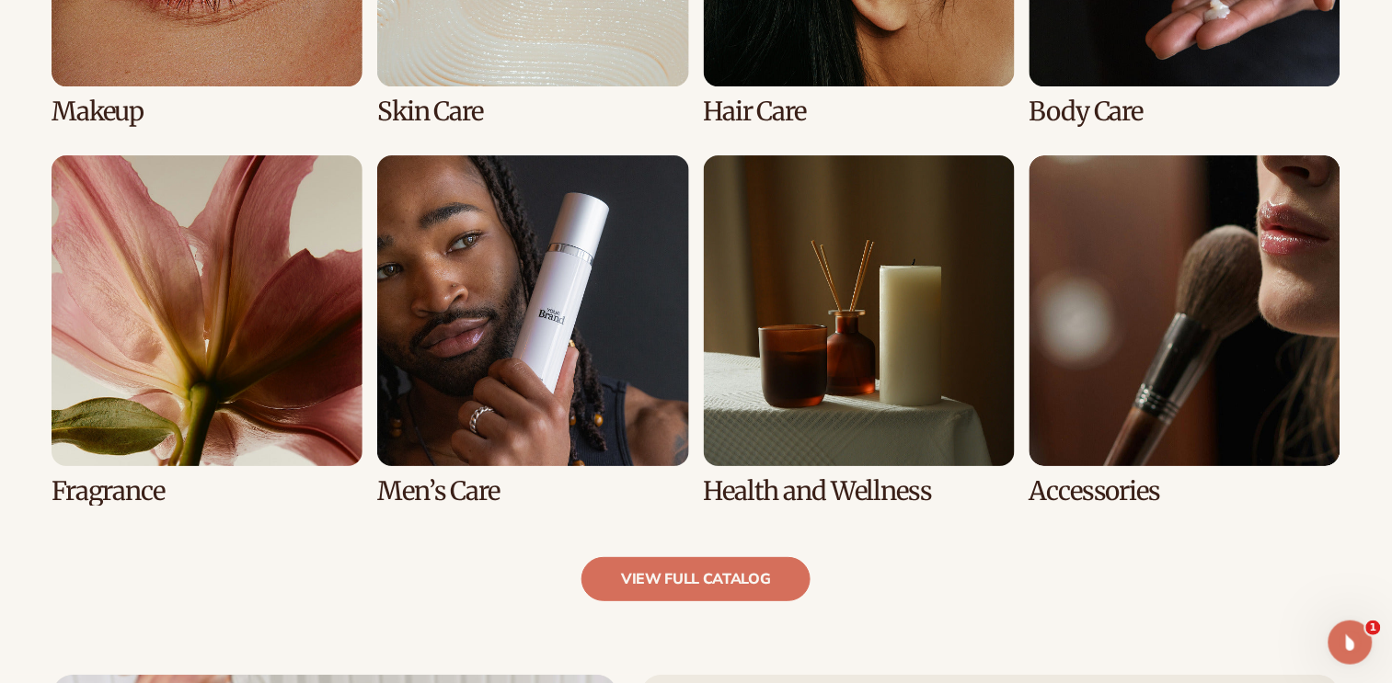
click at [608, 340] on link "6 / 8" at bounding box center [532, 330] width 311 height 350
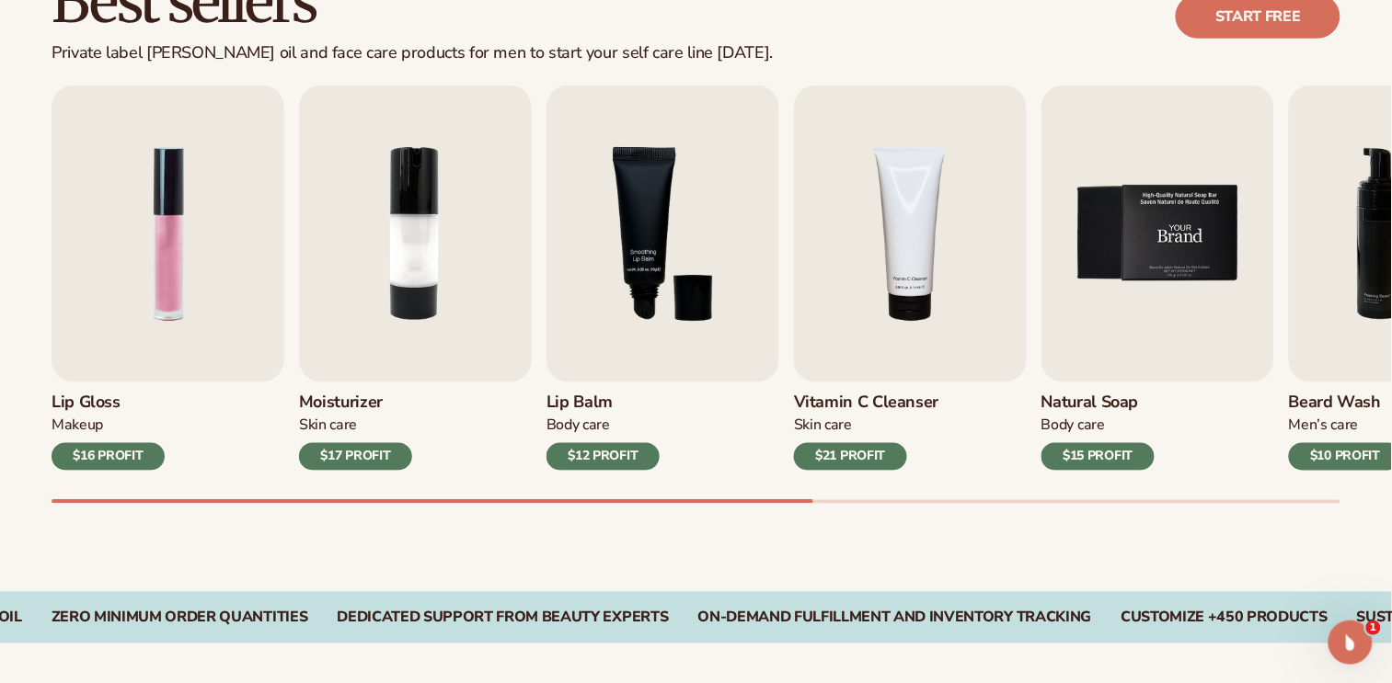
click at [1174, 239] on img "5 / 9" at bounding box center [1157, 234] width 233 height 297
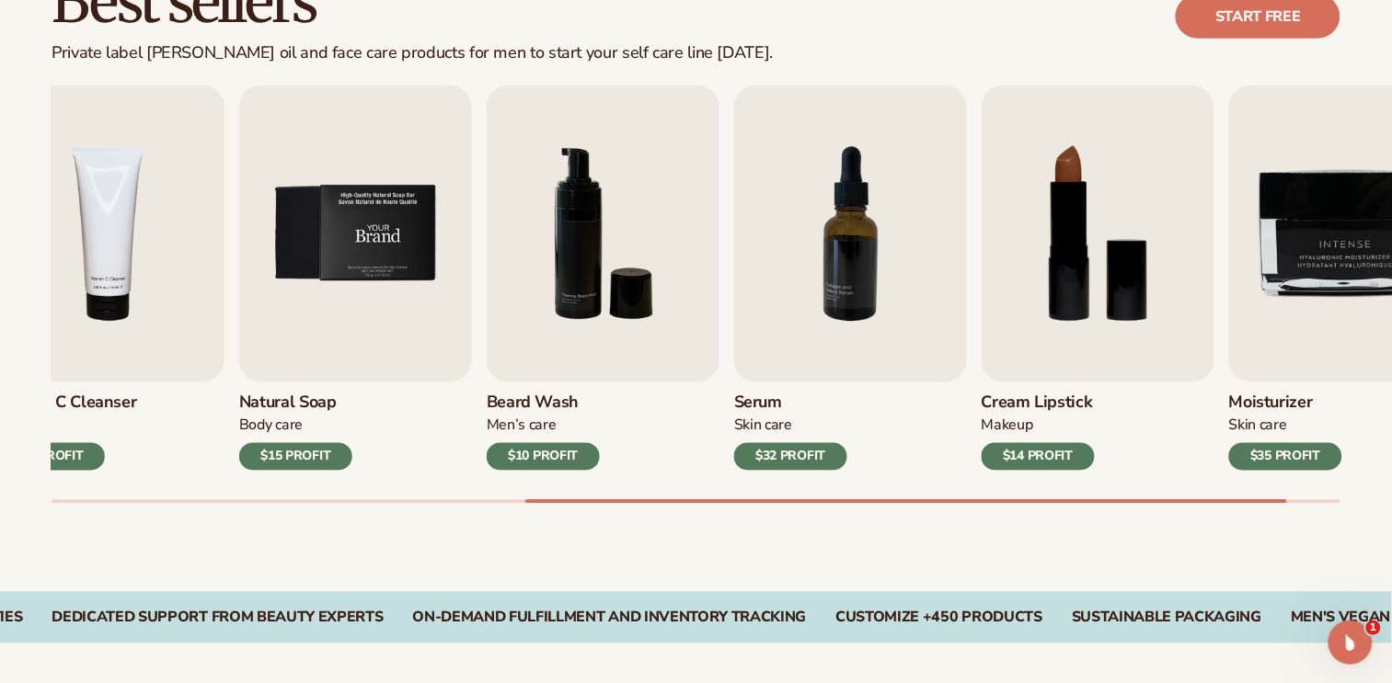
click at [239, 175] on img "5 / 9" at bounding box center [355, 234] width 233 height 297
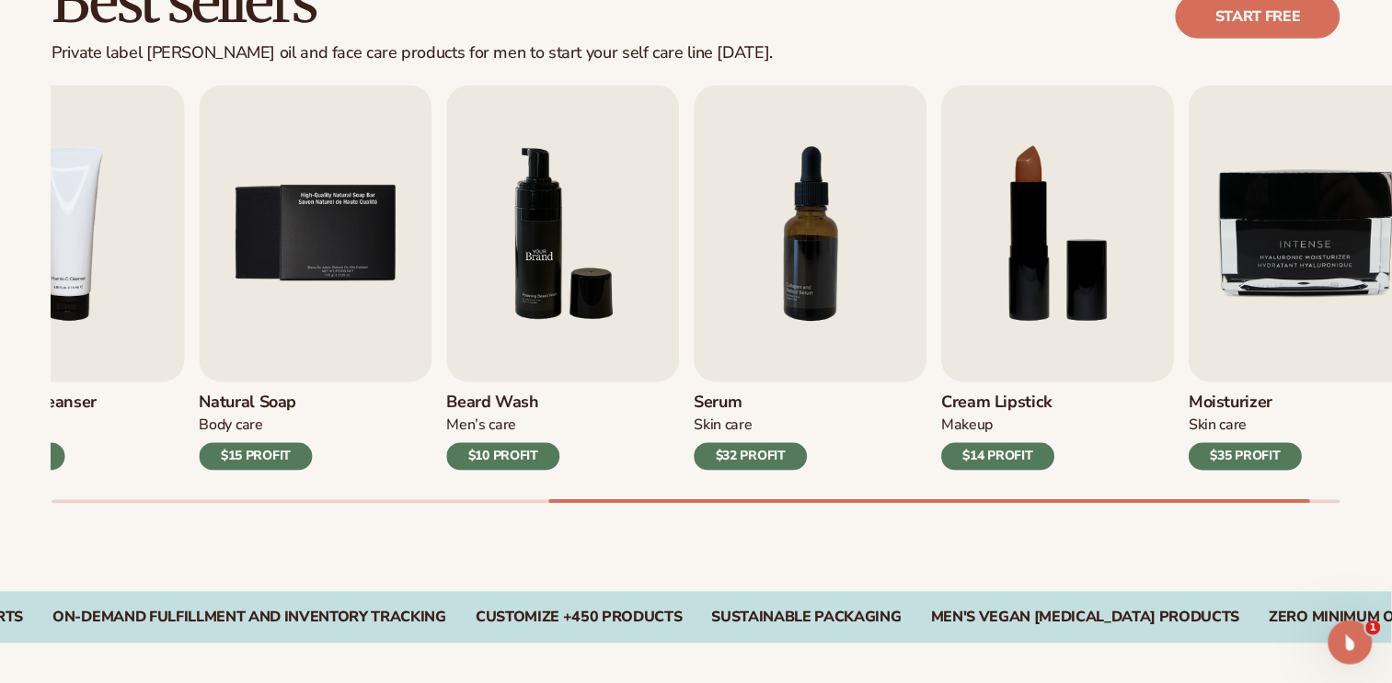
click at [680, 358] on img "6 / 9" at bounding box center [563, 234] width 233 height 297
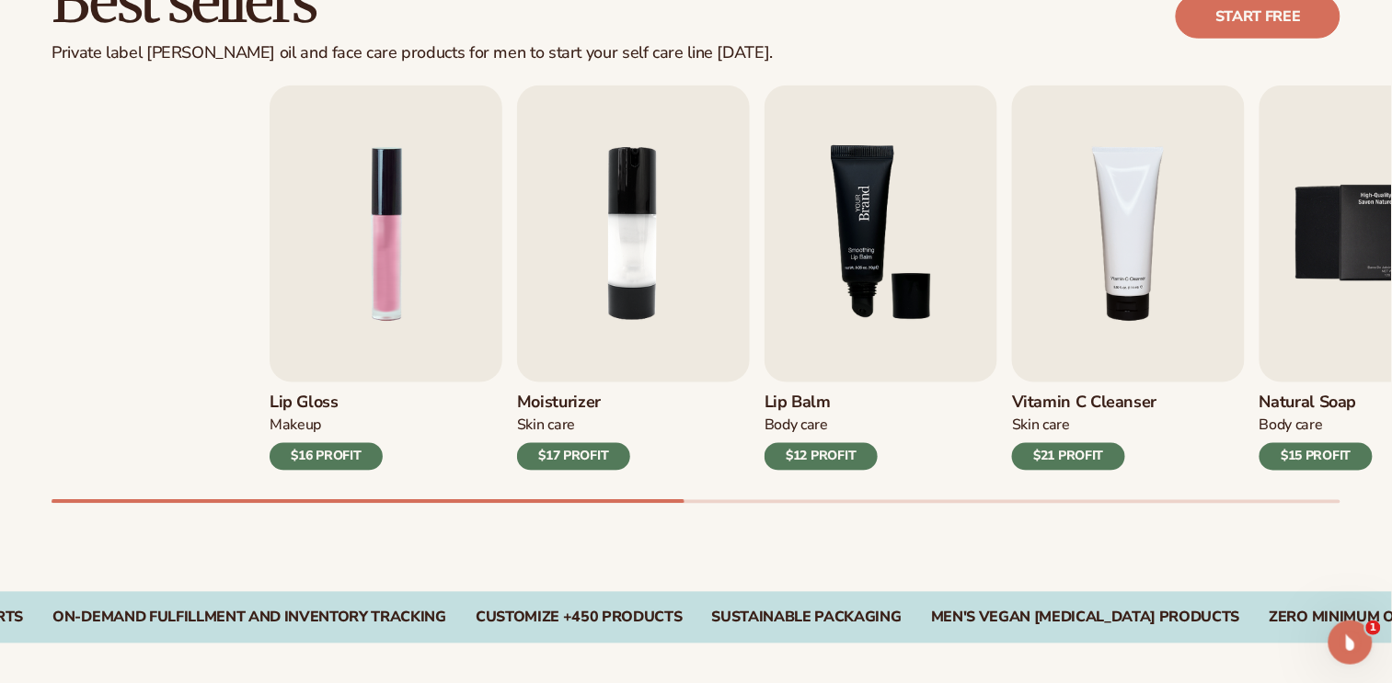
click at [1208, 377] on div "Lip Gloss Makeup $16 PROFIT Moisturizer [MEDICAL_DATA] $17 PROFIT [MEDICAL_DATA]" at bounding box center [914, 278] width 1289 height 385
click at [1221, 375] on img "4 / 9" at bounding box center [1128, 234] width 233 height 297
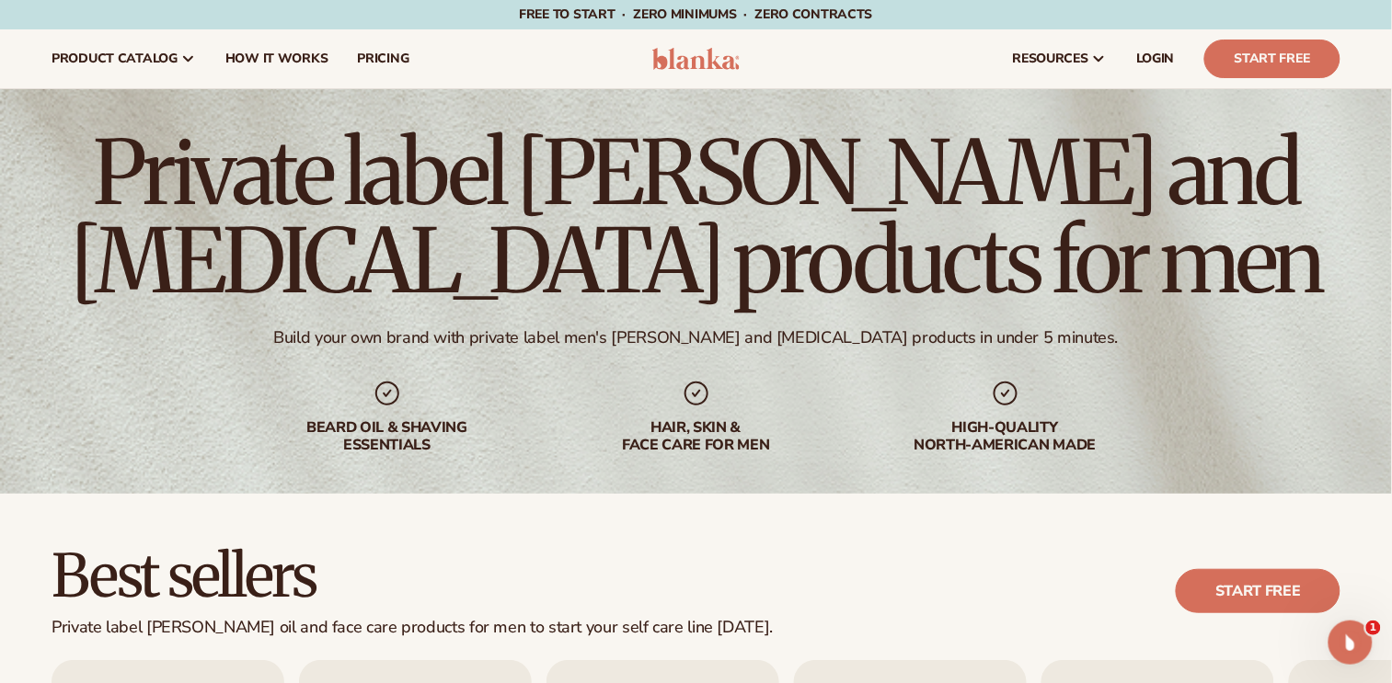
scroll to position [229, 0]
